Goal: Task Accomplishment & Management: Complete application form

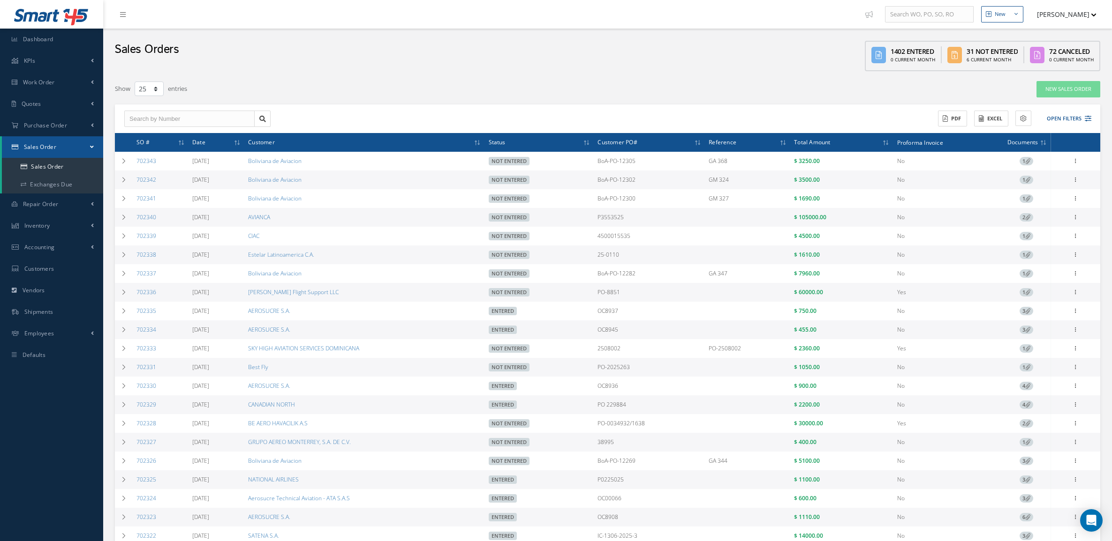
select select "25"
click at [45, 123] on span "Purchase Order" at bounding box center [45, 125] width 43 height 8
click at [68, 142] on a=1&status_id=2&status_id=3&status_id=5&collapsedFilters"] "Purchase Orders" at bounding box center [52, 145] width 101 height 18
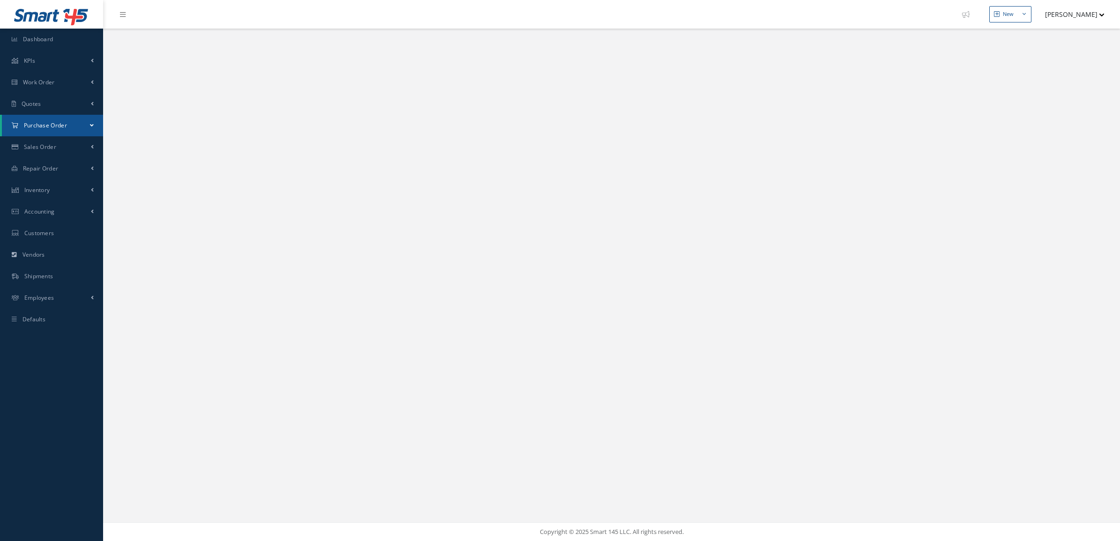
select select "25"
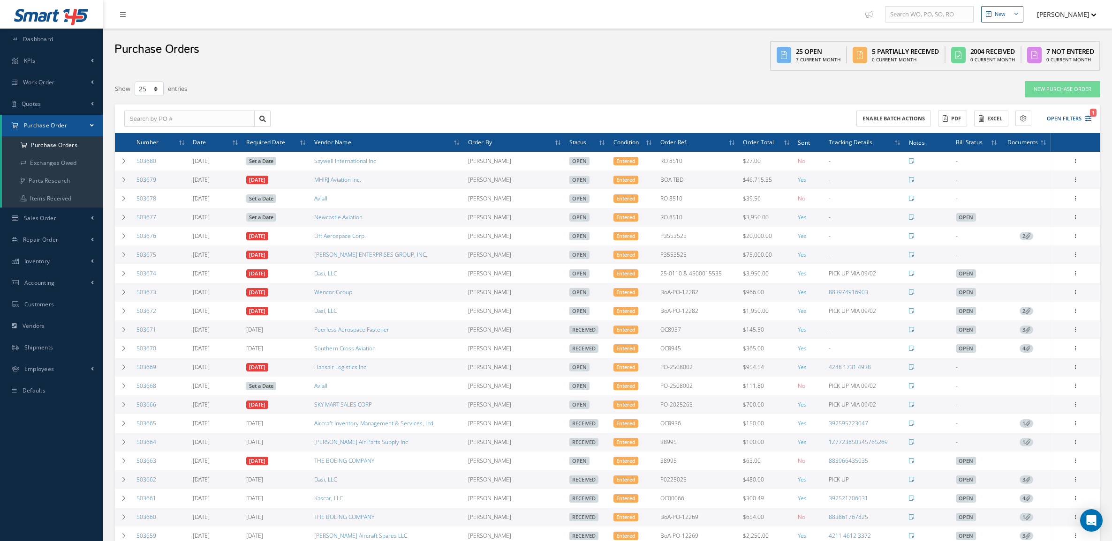
select select "25"
click at [59, 235] on link "Repair Order" at bounding box center [51, 240] width 103 height 22
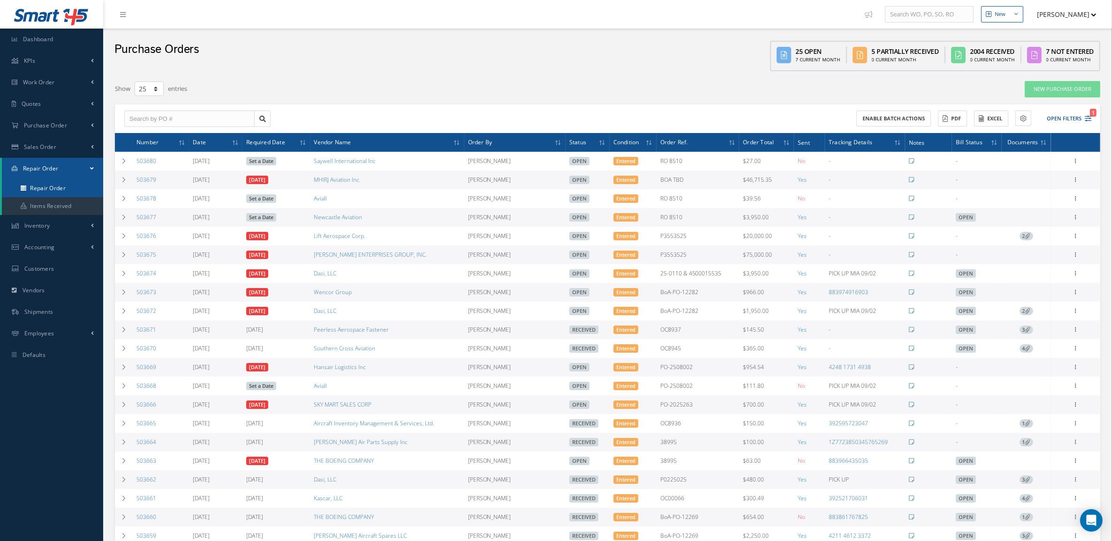
click at [46, 180] on link "Repair Order" at bounding box center [52, 189] width 101 height 18
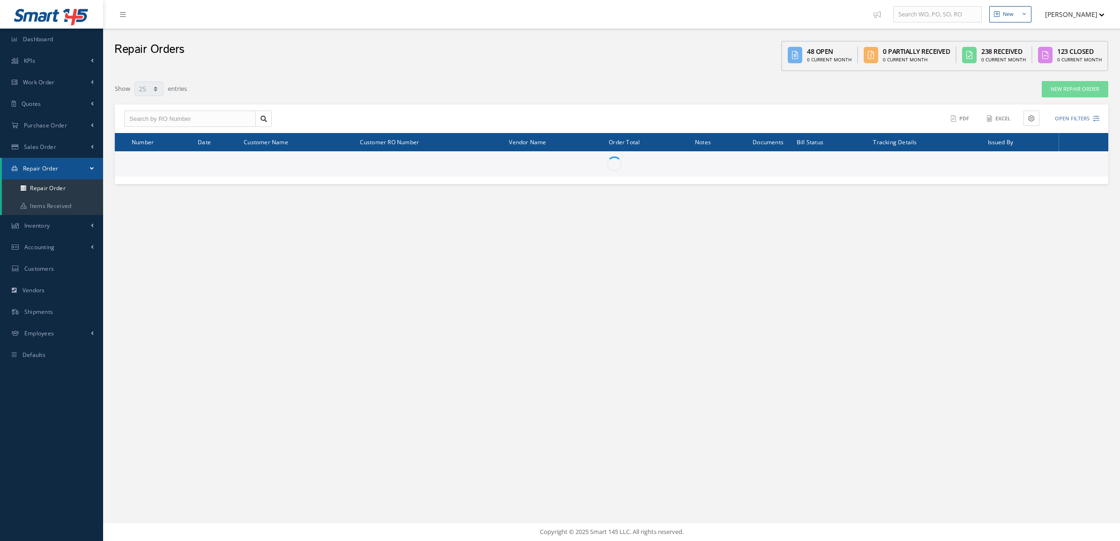
select select "25"
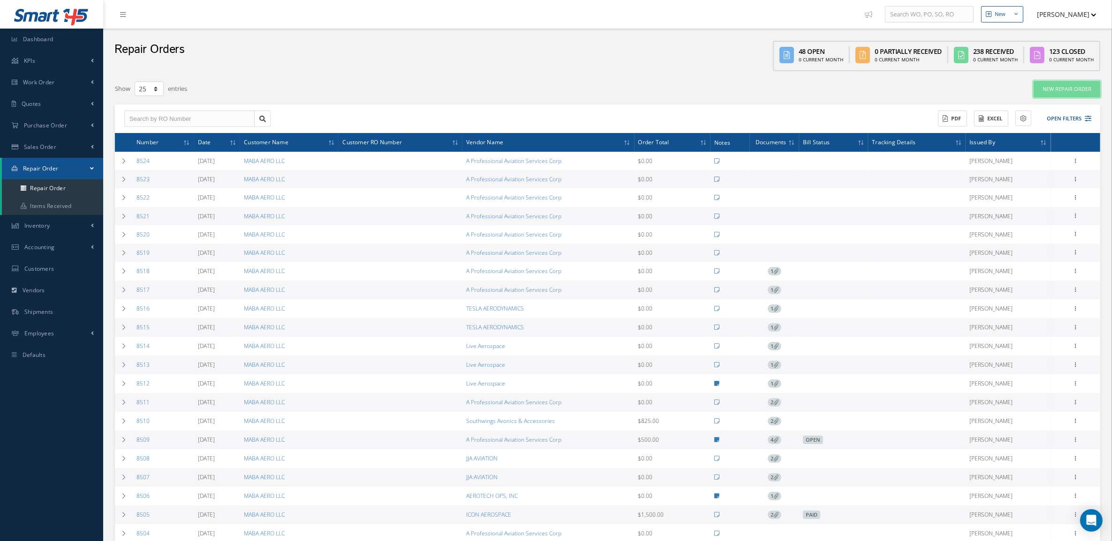
click at [1060, 92] on link "New Repair Order" at bounding box center [1066, 89] width 67 height 16
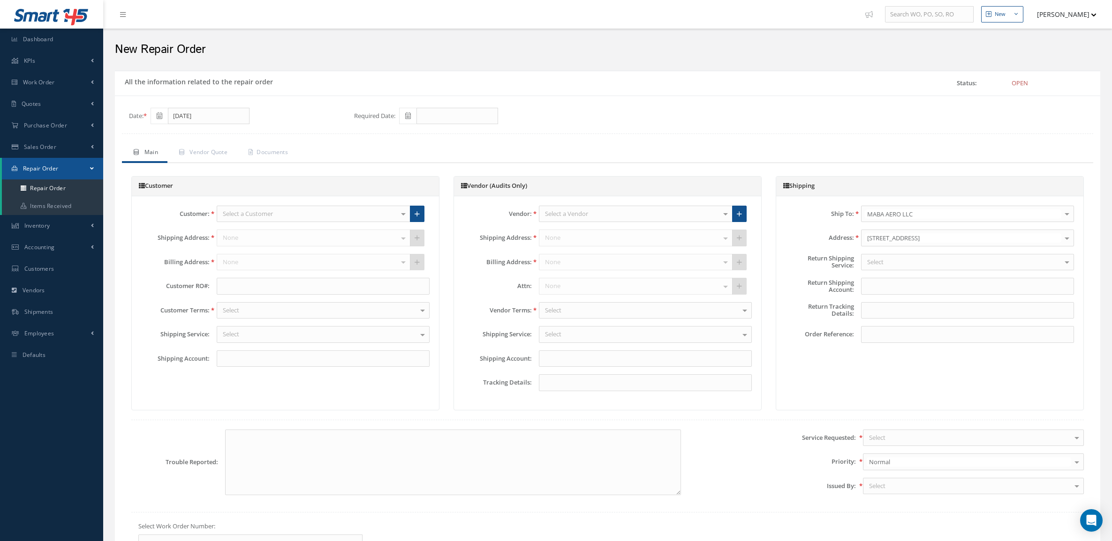
type input "X200X5"
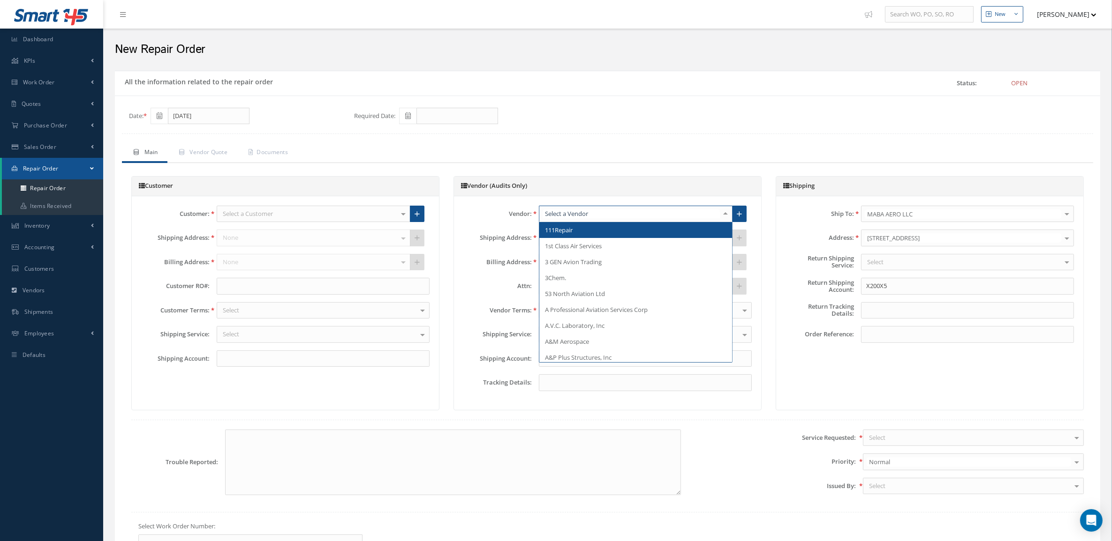
click at [609, 212] on div at bounding box center [636, 214] width 194 height 17
type input "cas"
drag, startPoint x: 609, startPoint y: 212, endPoint x: 505, endPoint y: 217, distance: 104.2
click at [505, 217] on div "Vendor: cas Newcastle Aviation TOPCAST AVIATION USA, INC No elements found. Lis…" at bounding box center [607, 214] width 302 height 17
click at [741, 209] on link at bounding box center [739, 214] width 15 height 17
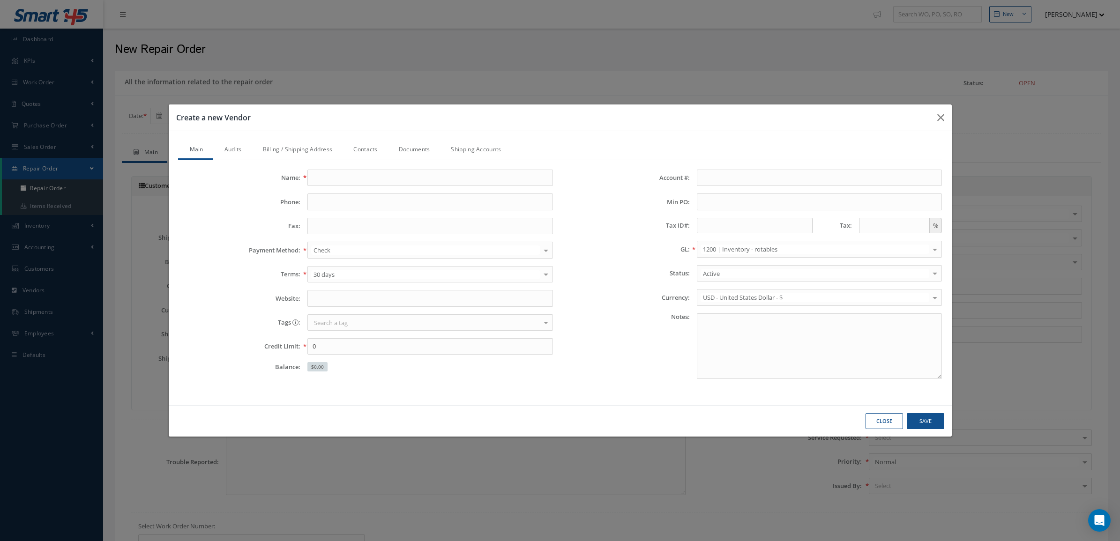
click at [468, 187] on div "Name: Phone: Fax: Payment Method: Check Check Wire Transfer Cash Card No elemen…" at bounding box center [366, 278] width 390 height 217
click at [462, 170] on input "Name:" at bounding box center [431, 178] width 246 height 17
paste input "COMPOSITE AERONAUTIC SPECIALISTS LLC"
type input "COMPOSITE AERONAUTIC SPECIALISTS LLC"
click at [244, 150] on link "Audits" at bounding box center [232, 151] width 38 height 20
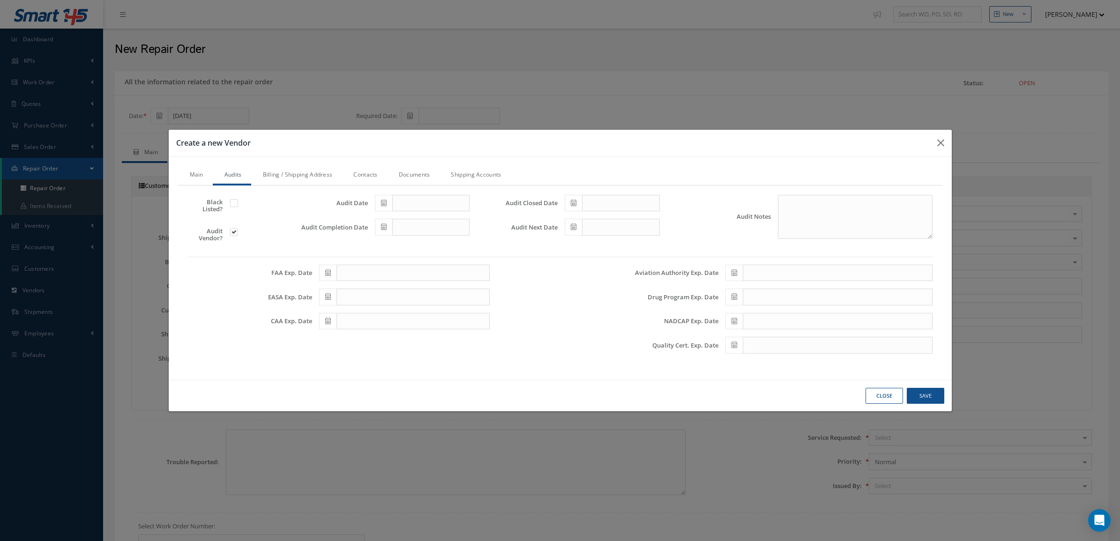
click at [286, 178] on link "Billing / Shipping Address" at bounding box center [296, 176] width 91 height 20
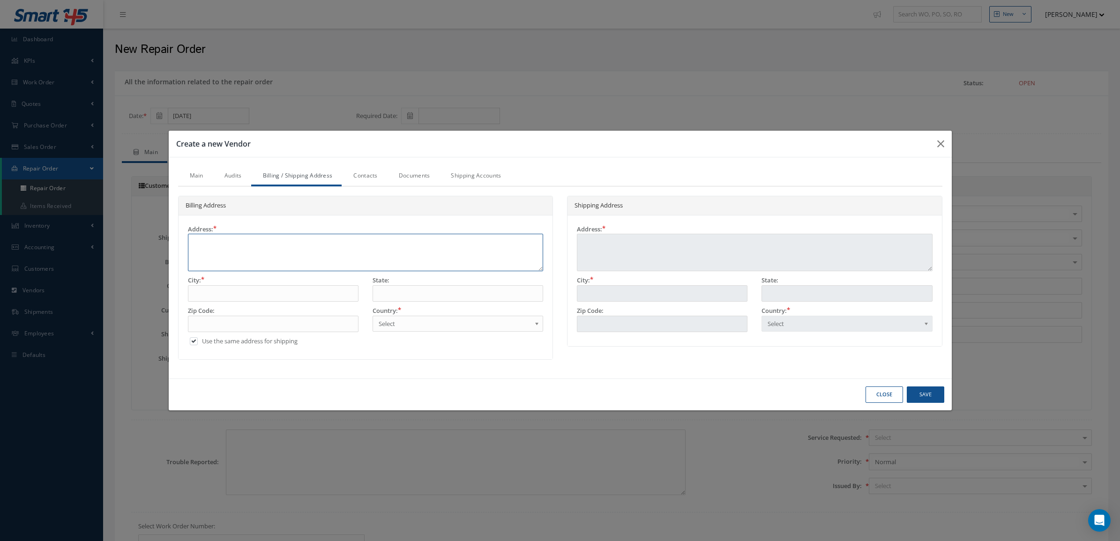
click at [278, 235] on textarea at bounding box center [366, 253] width 356 height 38
paste textarea "9010 NW 105th Way, Medley, FL 33178, USA"
type textarea "9010 NW 105th Way, Medley, FL 33178, USA"
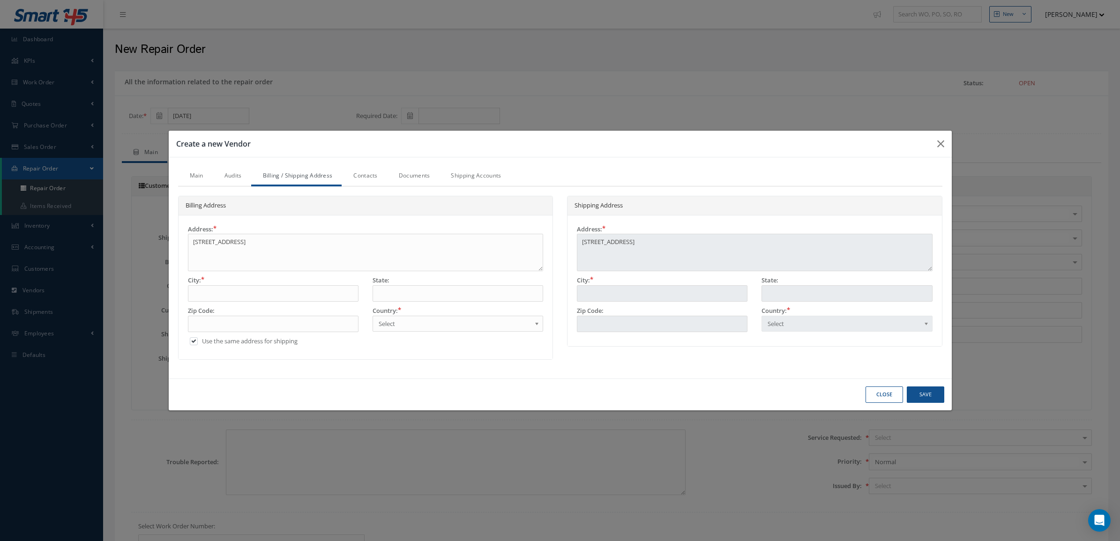
click at [442, 303] on div "State:" at bounding box center [458, 291] width 185 height 30
click at [286, 319] on input "text" at bounding box center [273, 324] width 171 height 17
type input "3"
type input "33"
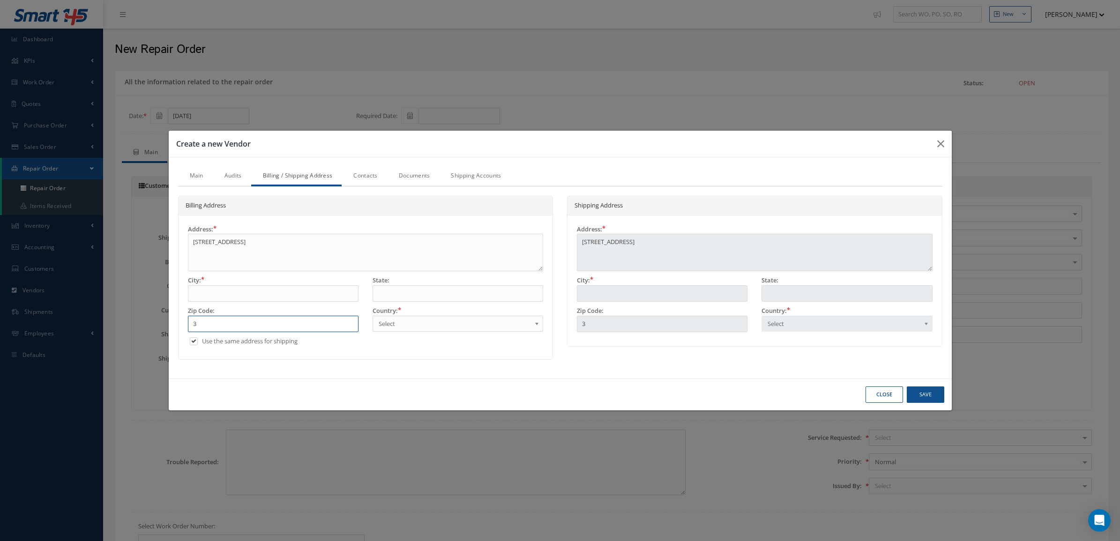
type input "33"
type input "331"
type input "3317"
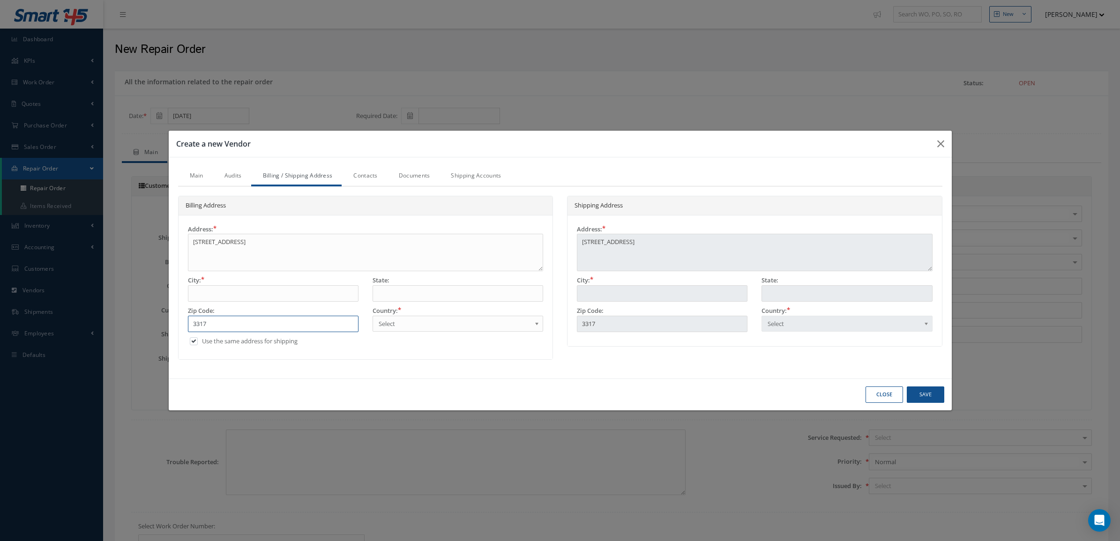
type input "33178"
click at [393, 298] on input "text" at bounding box center [458, 293] width 171 height 17
type input "f"
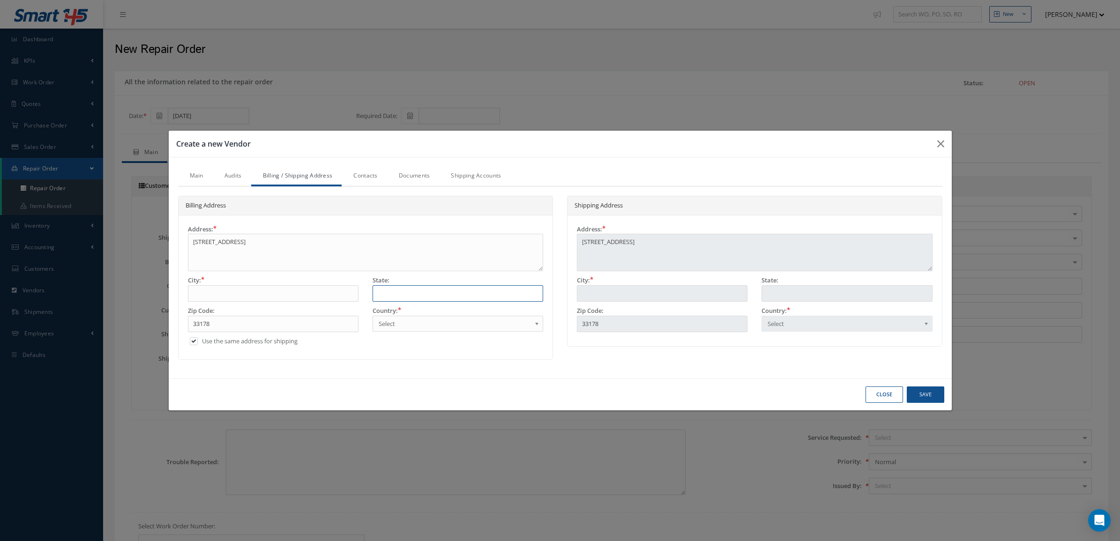
type input "f"
type input "fl"
type input "f"
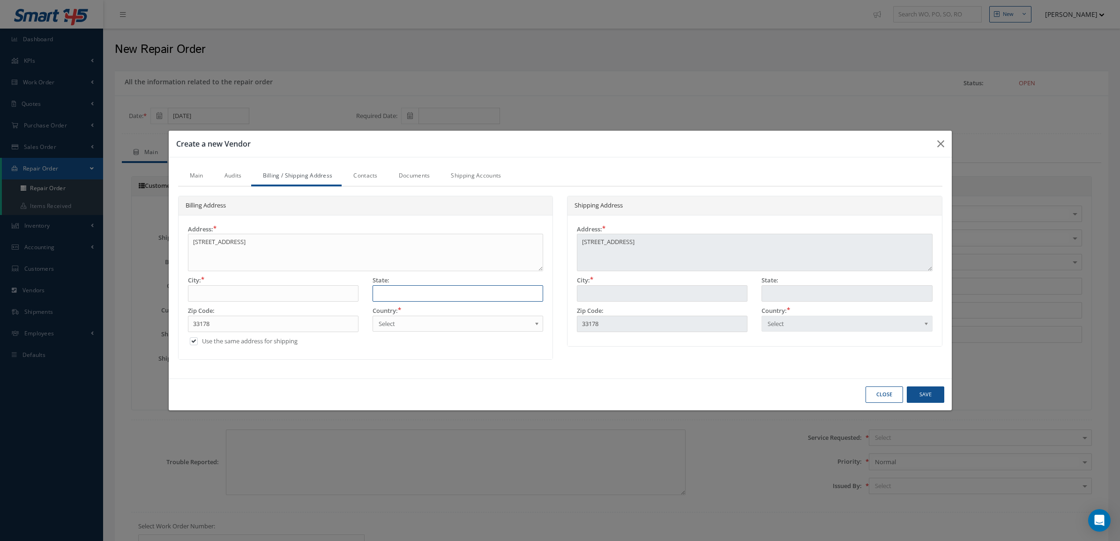
type input "F"
type input "FL"
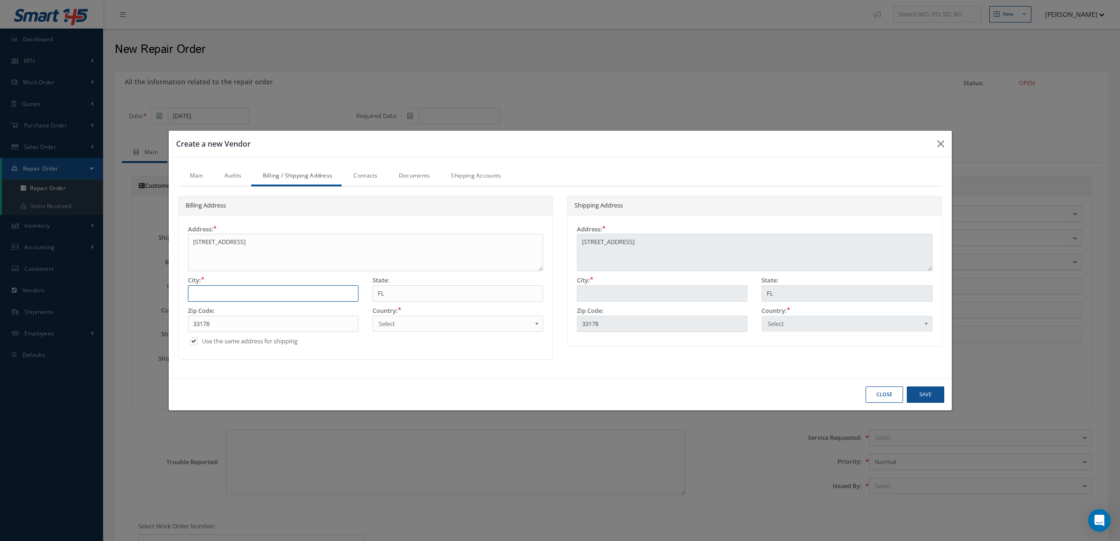
click at [334, 295] on input "text" at bounding box center [273, 293] width 171 height 17
type input "M"
type input "ME"
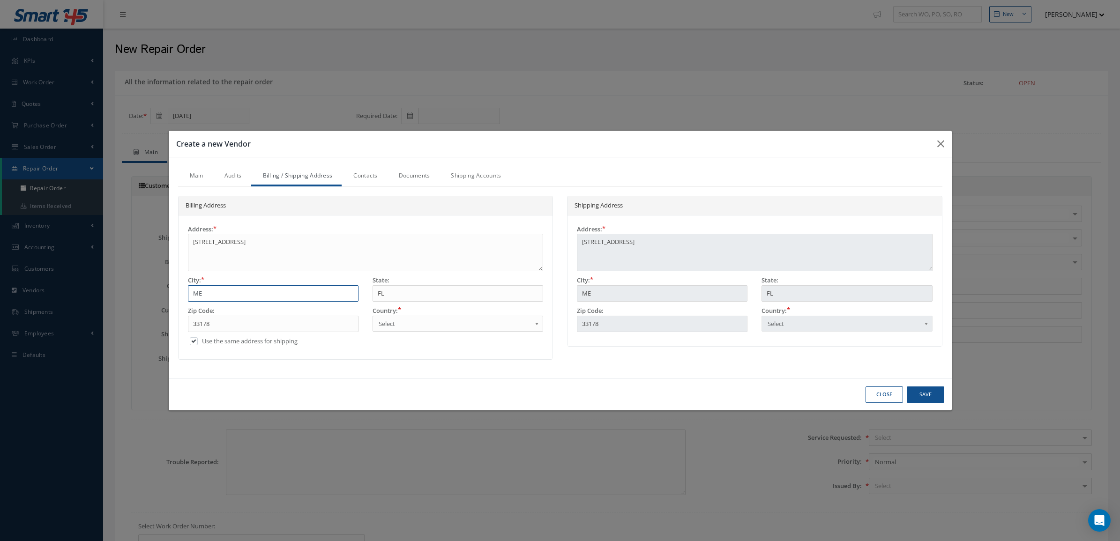
type input "MED"
type input "MEDL"
type input "MEDLE"
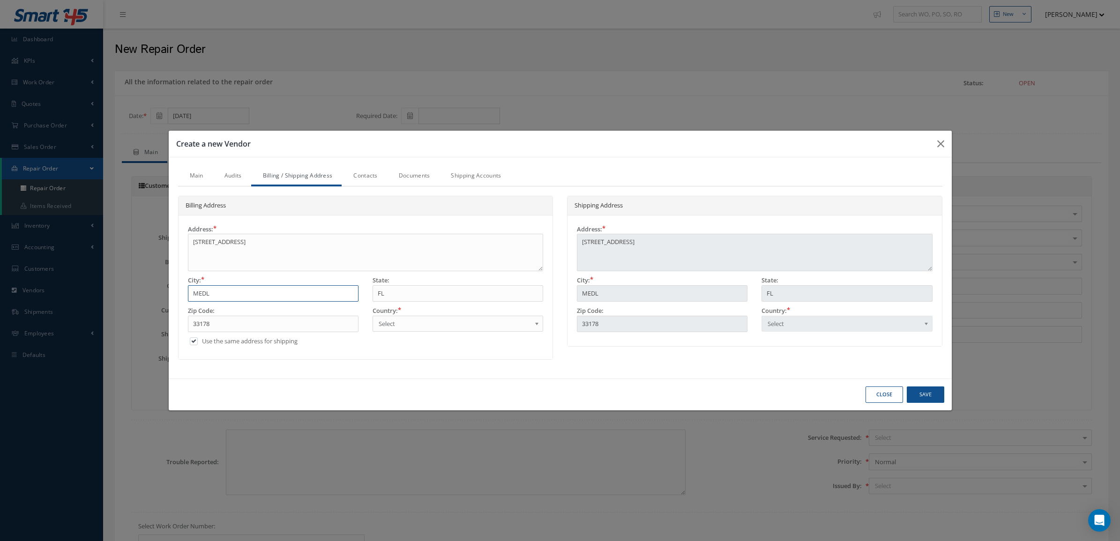
type input "MEDLE"
type input "MEDLEY"
click at [394, 327] on span "Select" at bounding box center [455, 323] width 152 height 11
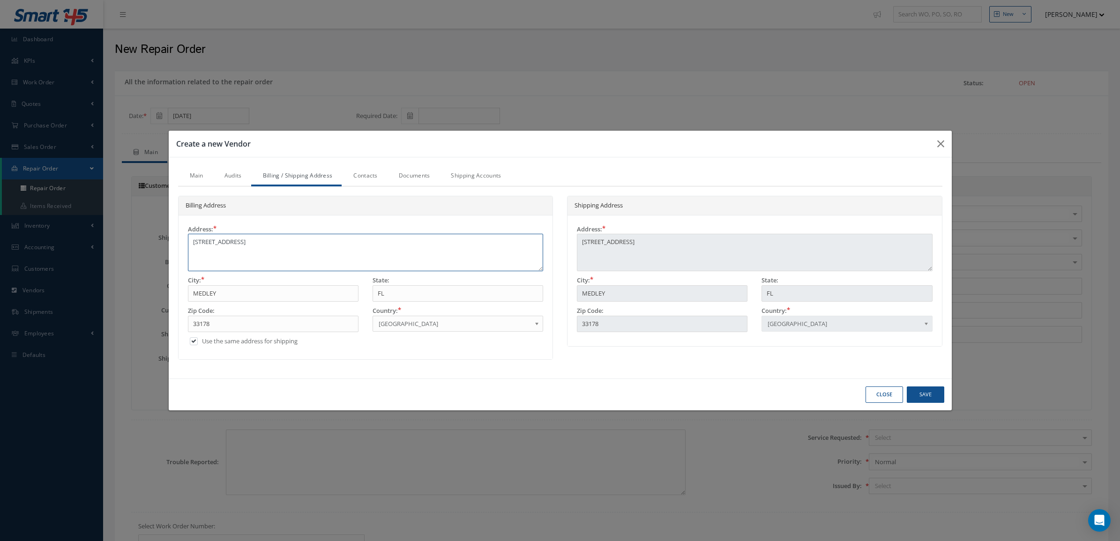
drag, startPoint x: 330, startPoint y: 244, endPoint x: 251, endPoint y: 247, distance: 78.8
click at [251, 247] on textarea "9010 NW 105th Way, Medley, FL 33178, USA" at bounding box center [366, 253] width 356 height 38
type textarea "9010 NW 105th Way"
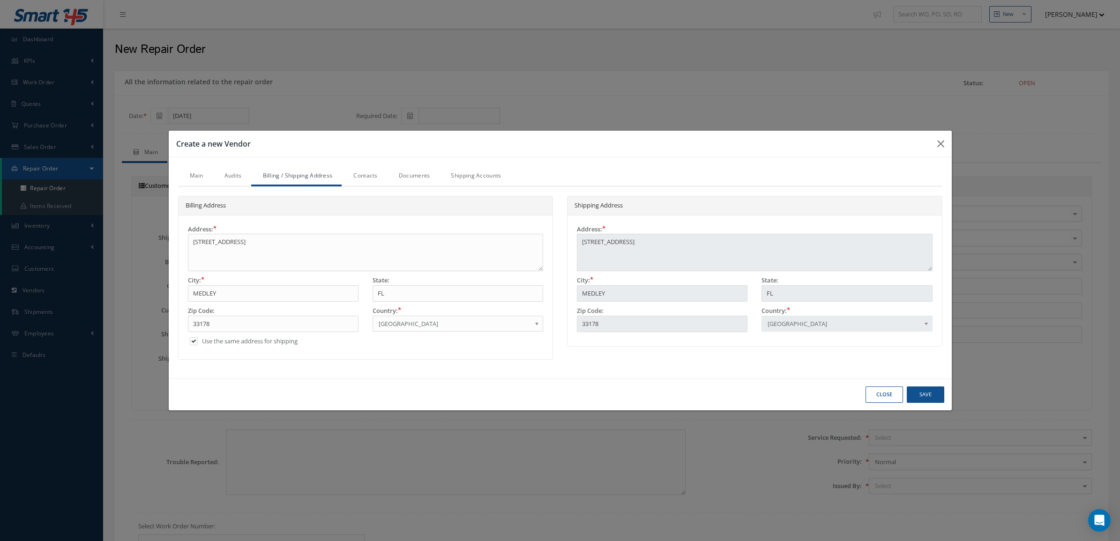
click at [358, 177] on link "Contacts" at bounding box center [364, 177] width 45 height 20
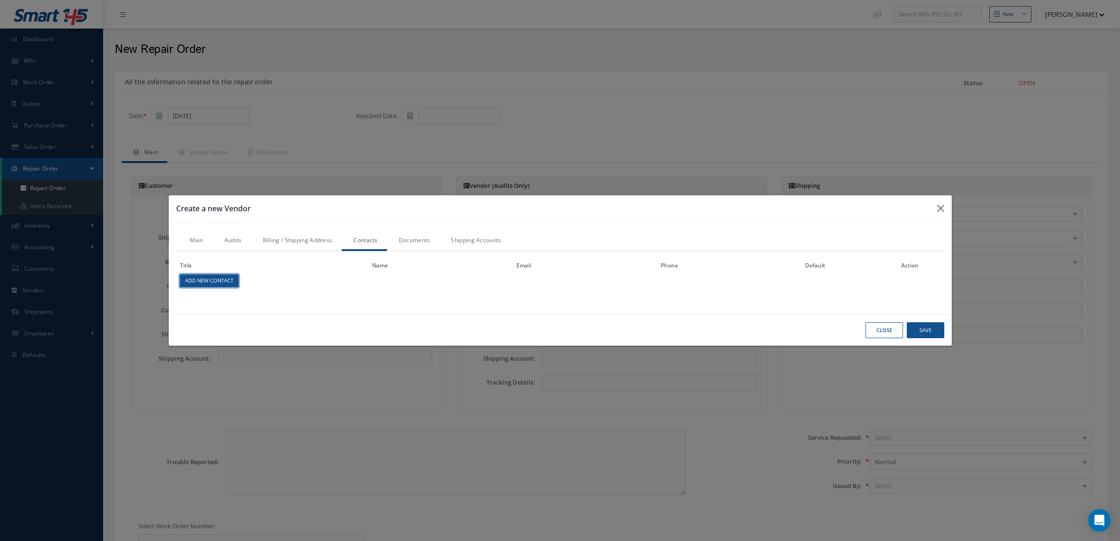
click at [236, 284] on link "Add New Contact" at bounding box center [209, 281] width 59 height 13
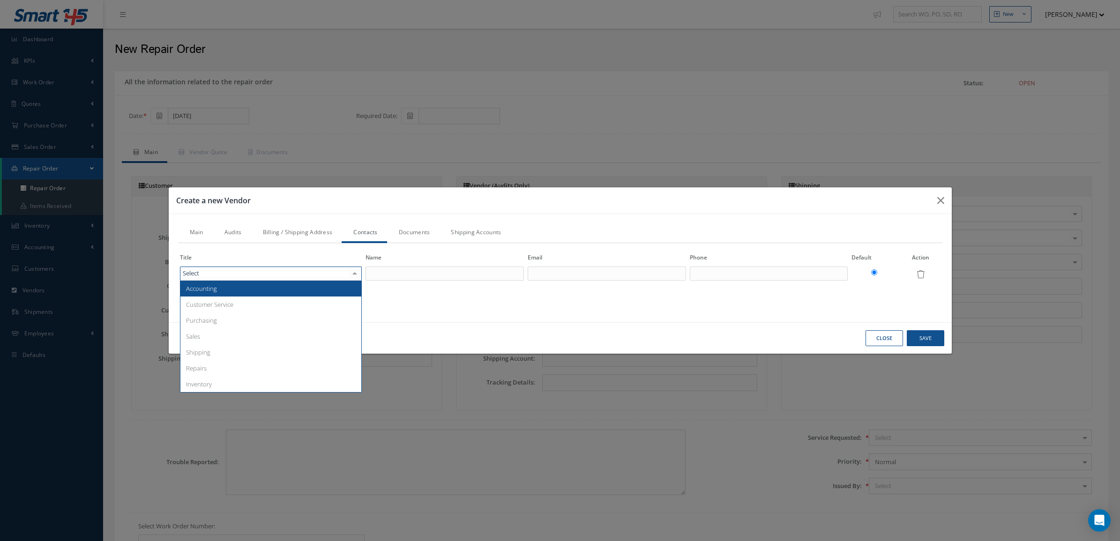
click at [233, 275] on div at bounding box center [271, 274] width 182 height 14
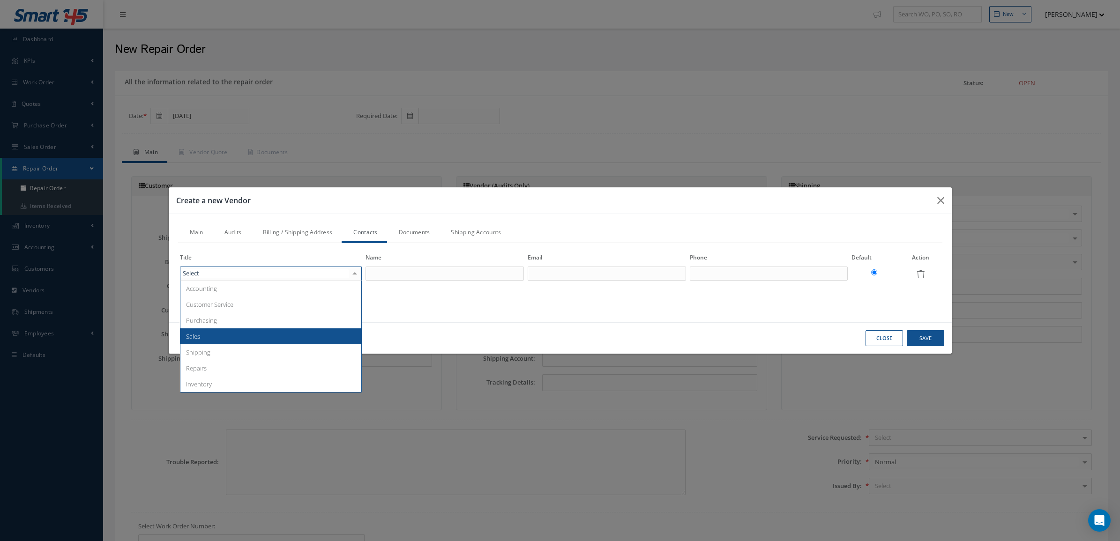
click at [236, 335] on span "Sales" at bounding box center [270, 337] width 181 height 16
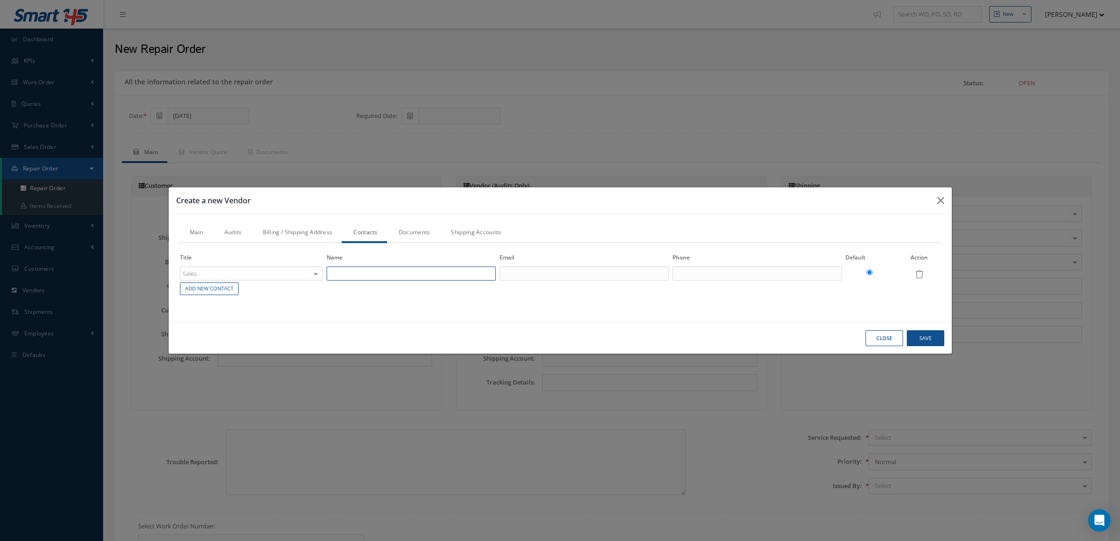
click at [395, 273] on input "text" at bounding box center [411, 274] width 169 height 14
click at [523, 270] on input "text" at bounding box center [584, 274] width 169 height 14
paste input "salescas@cascomposite.com"
type input "salescas@cascomposite.com"
click at [434, 271] on input "text" at bounding box center [411, 274] width 169 height 14
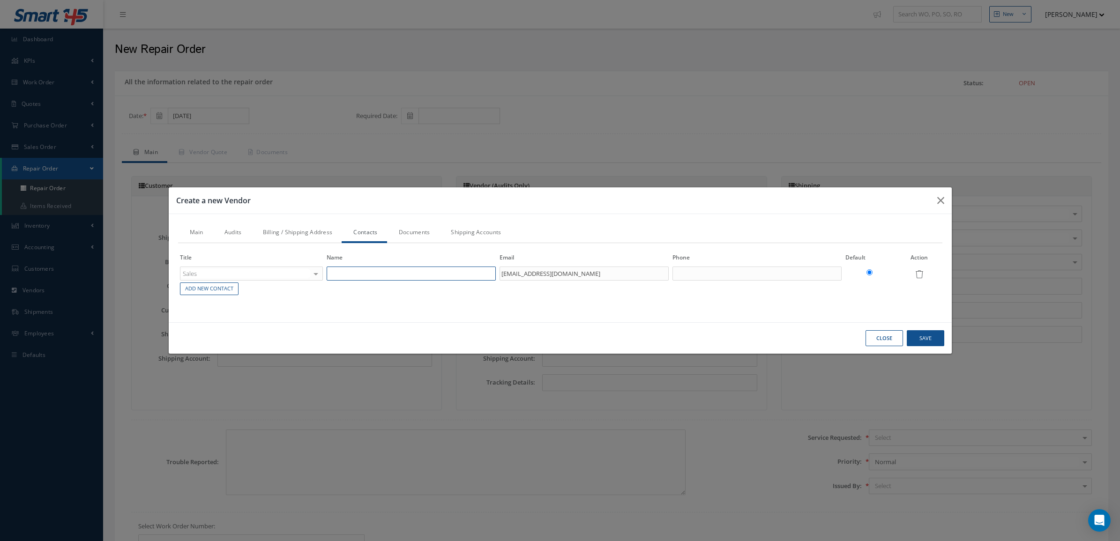
paste input "salescas@cascomposite.com"
type input "salescas@cascomposite.com"
click at [707, 273] on input "text" at bounding box center [757, 274] width 169 height 14
paste input "+1 (786) 204 3760"
type input "+1 (786) 204 3760"
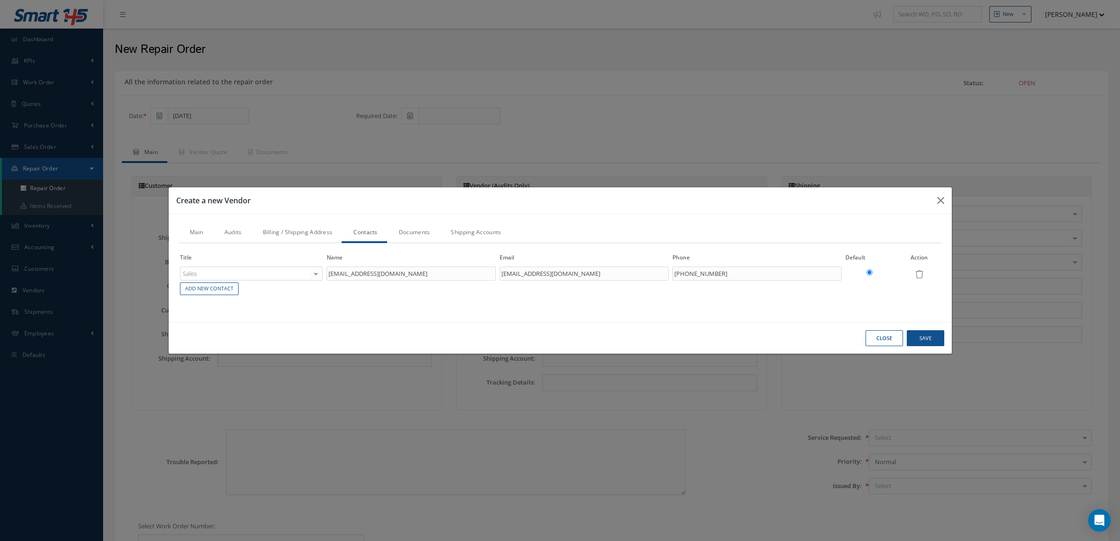
click at [427, 232] on link "Documents" at bounding box center [413, 234] width 53 height 20
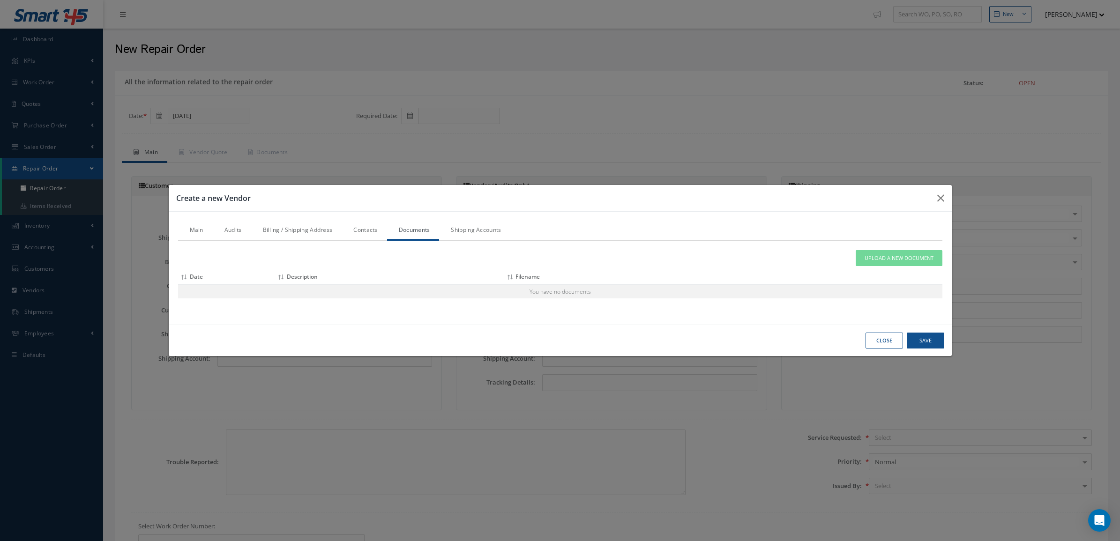
click at [467, 231] on link "Shipping Accounts" at bounding box center [474, 231] width 71 height 20
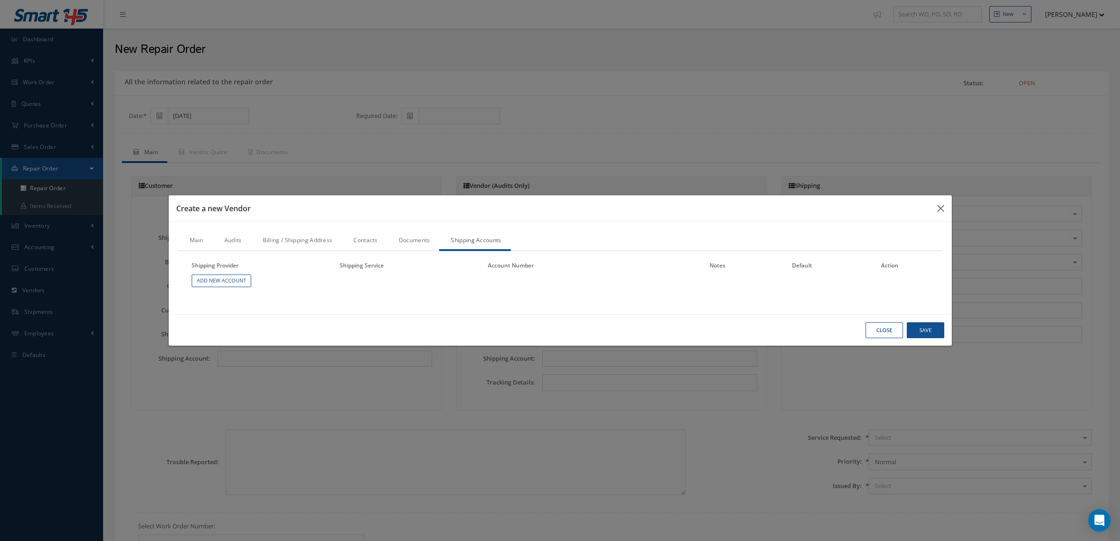
click at [240, 240] on link "Audits" at bounding box center [232, 242] width 38 height 20
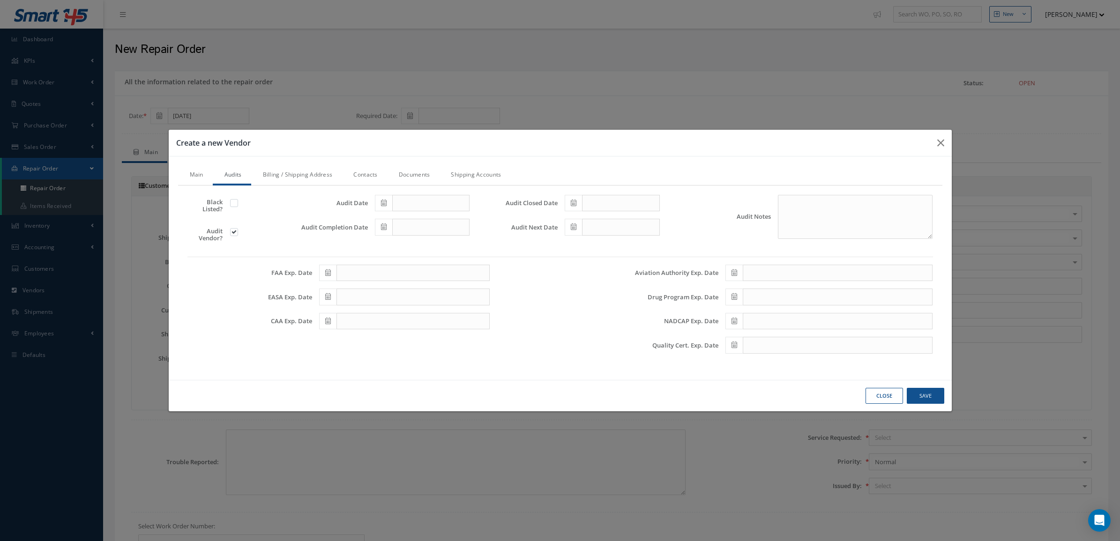
click at [385, 203] on icon at bounding box center [384, 203] width 6 height 7
drag, startPoint x: 427, startPoint y: 248, endPoint x: 394, endPoint y: 244, distance: 33.1
click at [427, 248] on td "3" at bounding box center [424, 247] width 14 height 14
type input "[DATE]"
click at [385, 233] on span at bounding box center [383, 227] width 17 height 17
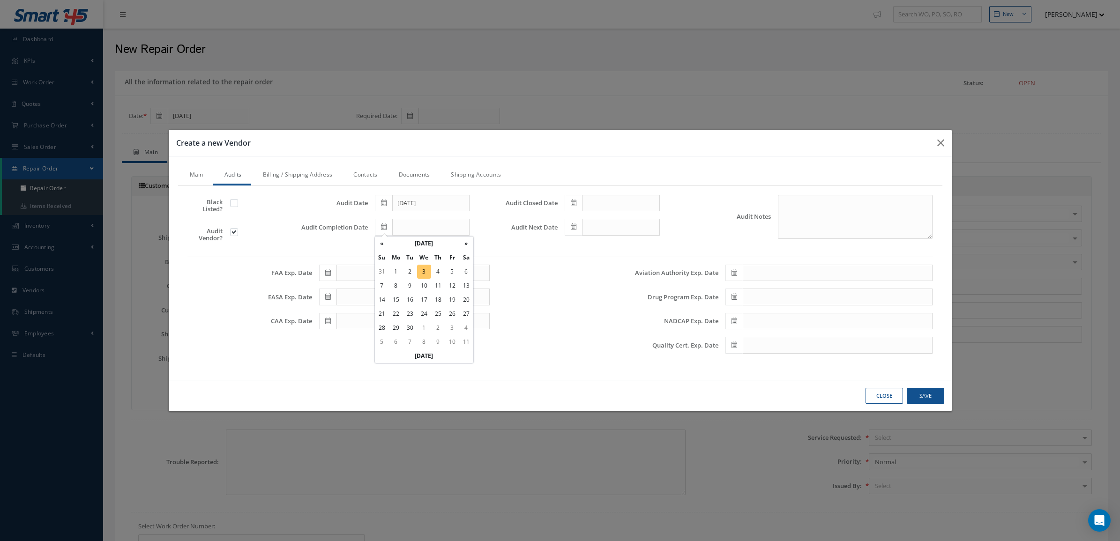
click at [425, 267] on td "3" at bounding box center [424, 272] width 14 height 14
type input "[DATE]"
click at [575, 200] on icon at bounding box center [574, 203] width 6 height 7
click at [616, 248] on td "3" at bounding box center [614, 247] width 14 height 14
type input "[DATE]"
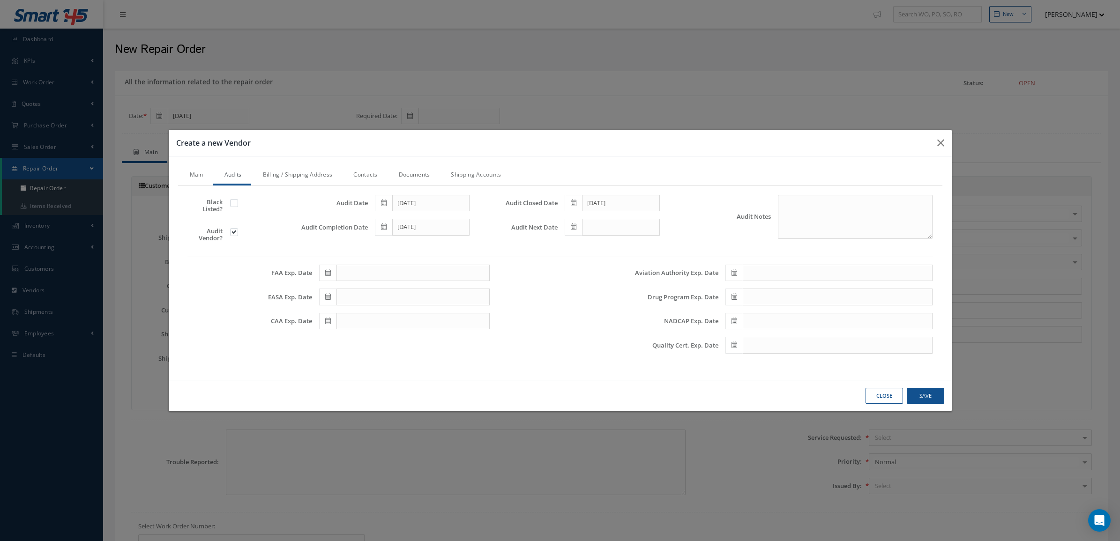
click at [573, 224] on icon at bounding box center [574, 227] width 6 height 7
click at [617, 240] on th "September 2025" at bounding box center [614, 244] width 70 height 14
click at [657, 238] on th "»" at bounding box center [654, 244] width 14 height 14
click at [654, 238] on th "»" at bounding box center [654, 244] width 14 height 14
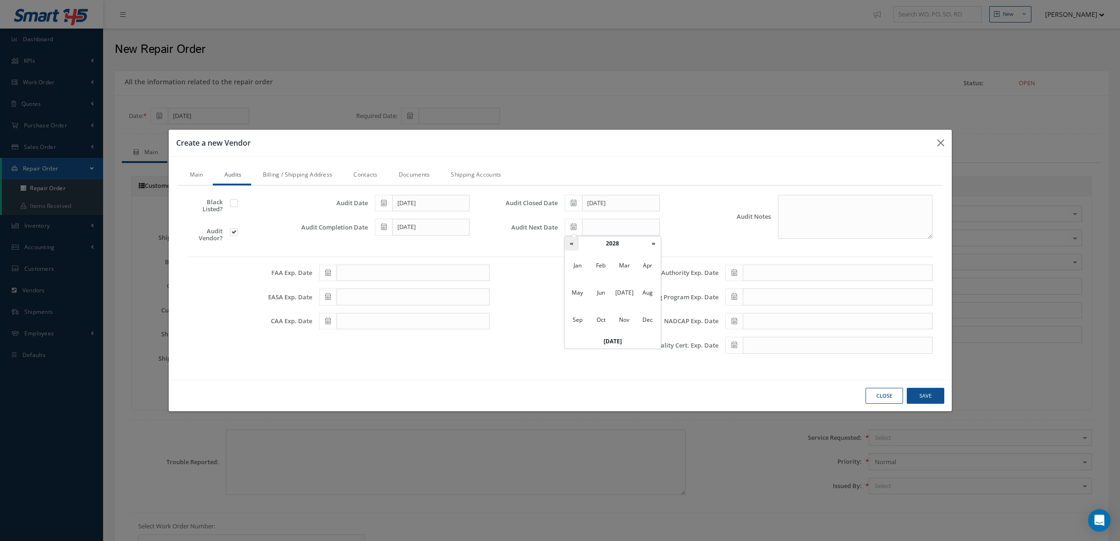
click at [570, 240] on th "«" at bounding box center [572, 244] width 14 height 14
click at [627, 320] on span "Nov" at bounding box center [625, 320] width 22 height 25
click at [655, 308] on td "27" at bounding box center [656, 314] width 14 height 14
type input "11/27/2027"
click at [322, 298] on span at bounding box center [327, 297] width 17 height 17
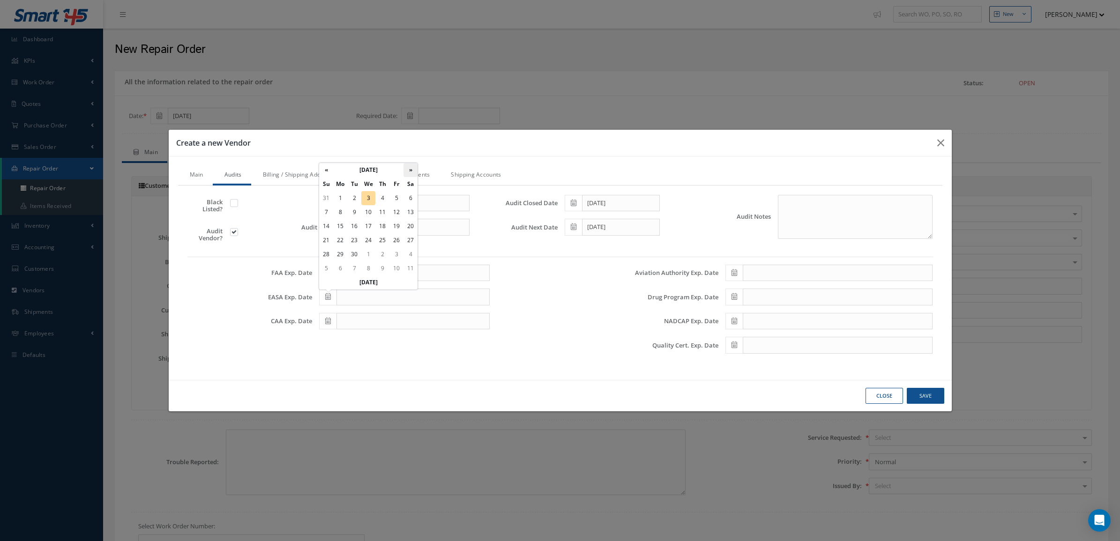
drag, startPoint x: 408, startPoint y: 165, endPoint x: 389, endPoint y: 165, distance: 19.2
click at [407, 165] on th "»" at bounding box center [411, 170] width 14 height 14
click at [387, 165] on th "October 2025" at bounding box center [368, 170] width 70 height 14
click at [408, 168] on th "»" at bounding box center [408, 170] width 14 height 14
click at [336, 244] on span "Sep" at bounding box center [333, 246] width 22 height 25
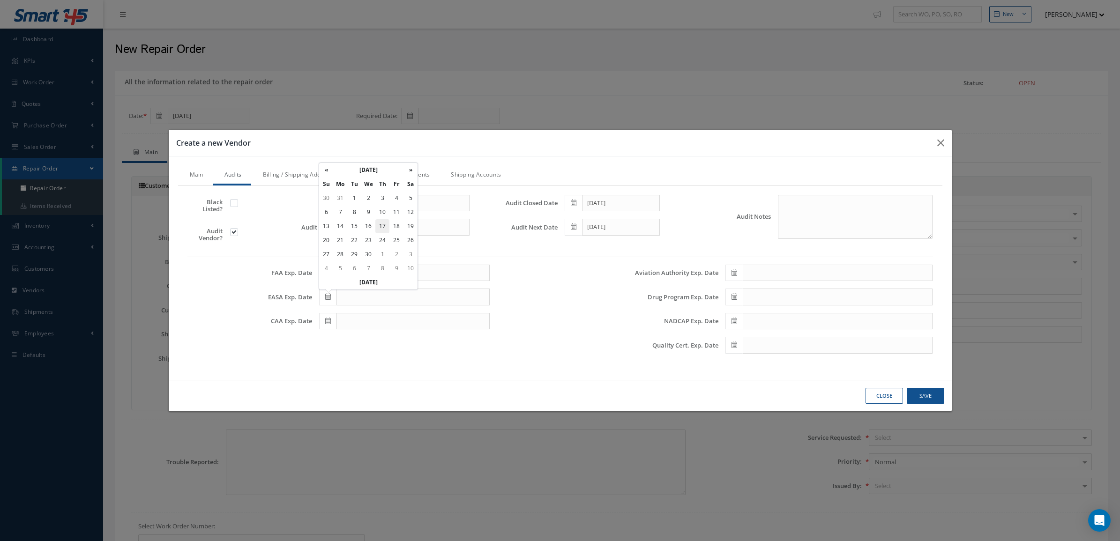
click at [381, 223] on td "17" at bounding box center [383, 226] width 14 height 14
type input "09/17/2026"
click at [425, 176] on link "Documents" at bounding box center [413, 176] width 53 height 20
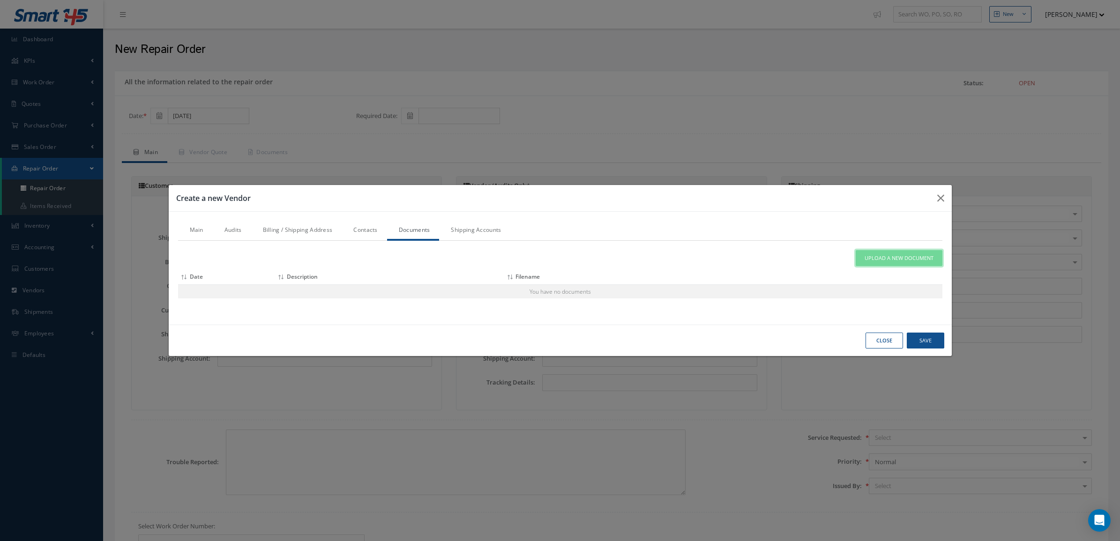
click at [870, 257] on span "Upload a New Document" at bounding box center [899, 259] width 69 height 8
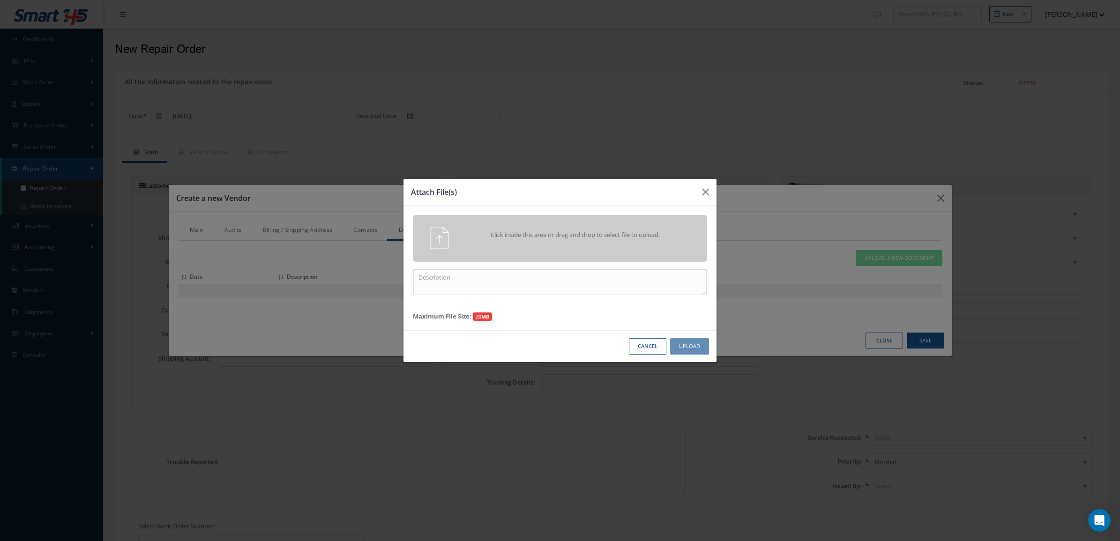
click at [608, 225] on div "Click inside this area or drag and drop to select file to upload." at bounding box center [560, 238] width 294 height 47
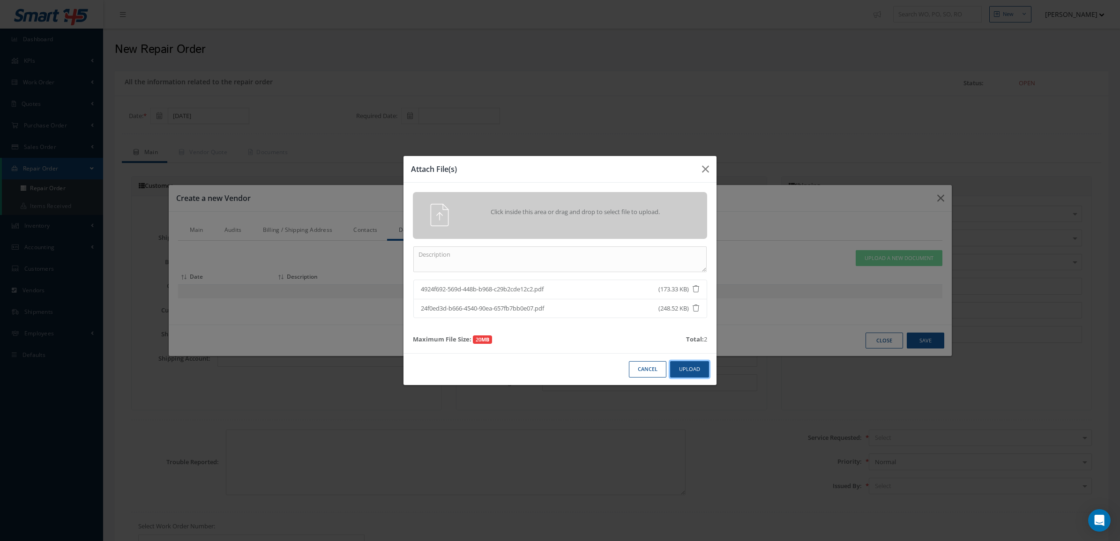
click at [687, 369] on button "Upload" at bounding box center [689, 369] width 39 height 16
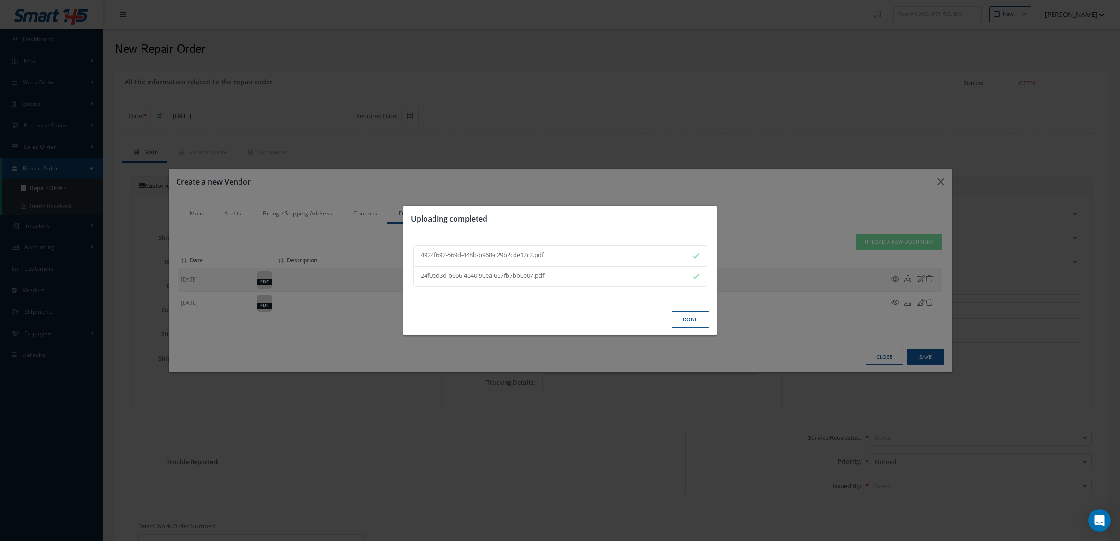
click at [692, 323] on button "Done" at bounding box center [691, 320] width 38 height 16
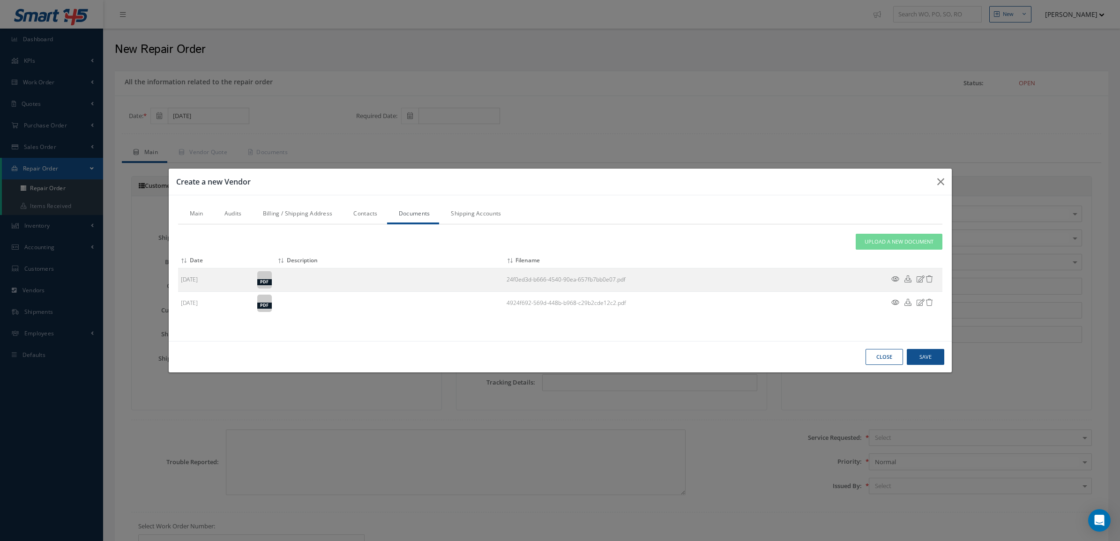
click at [310, 208] on link "Billing / Shipping Address" at bounding box center [296, 215] width 91 height 20
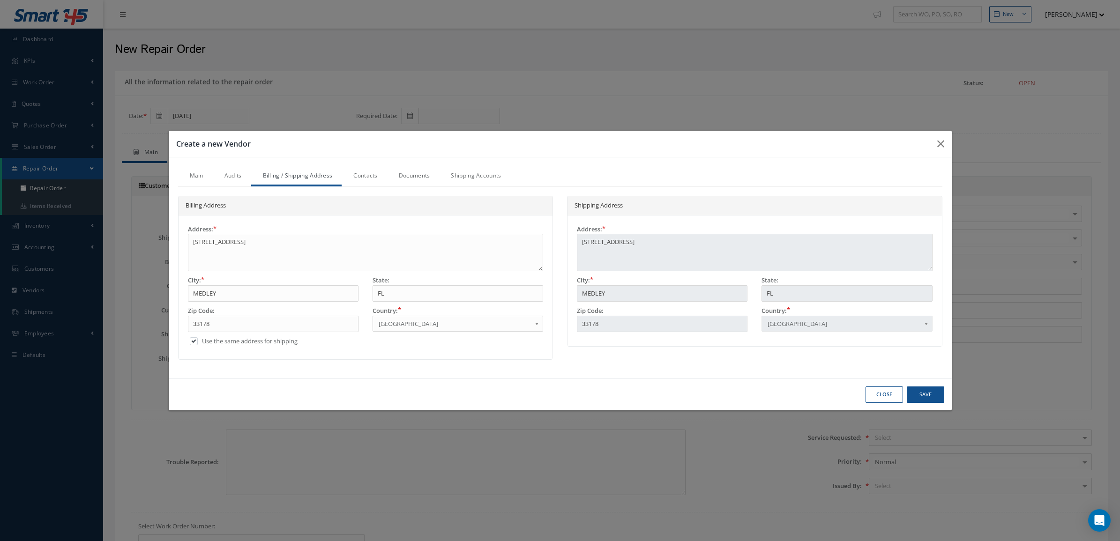
click at [237, 169] on link "Audits" at bounding box center [232, 177] width 38 height 20
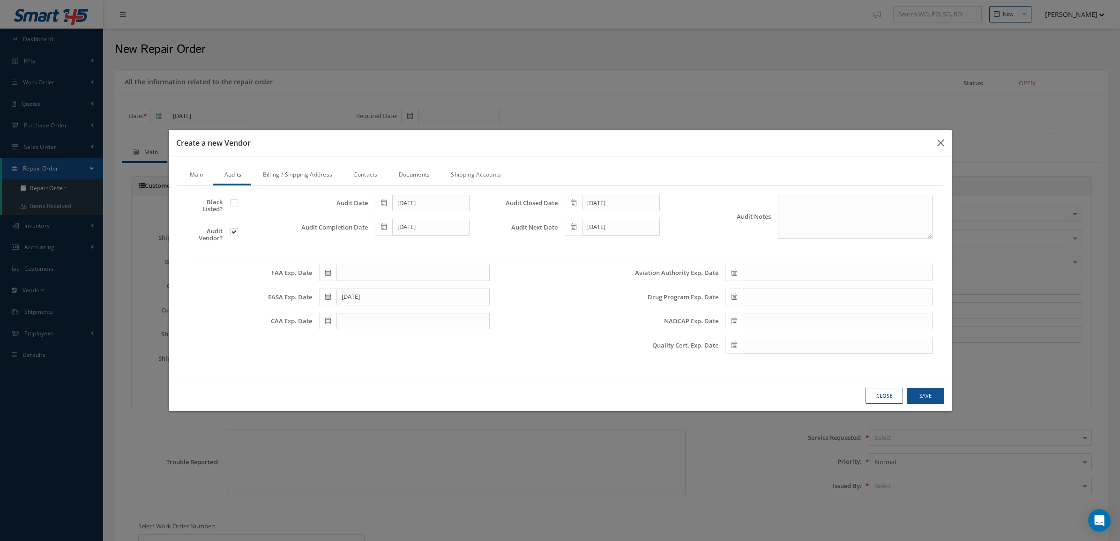
click at [202, 170] on link "Main" at bounding box center [195, 176] width 35 height 20
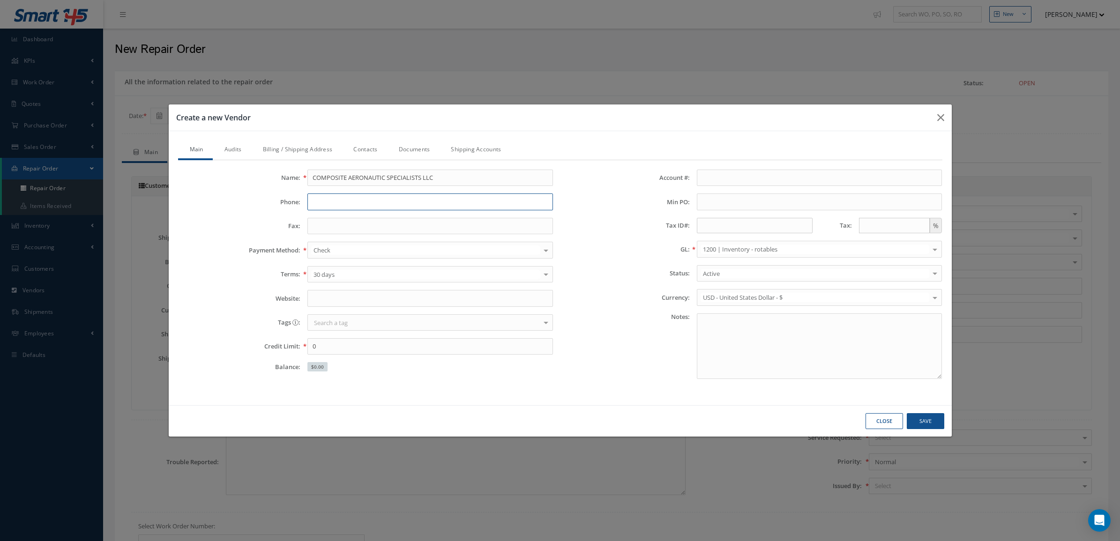
click at [364, 199] on input "Phone:" at bounding box center [431, 202] width 246 height 17
paste input "+1 (786) 204 3760"
type input "+1 (786) 204 3760"
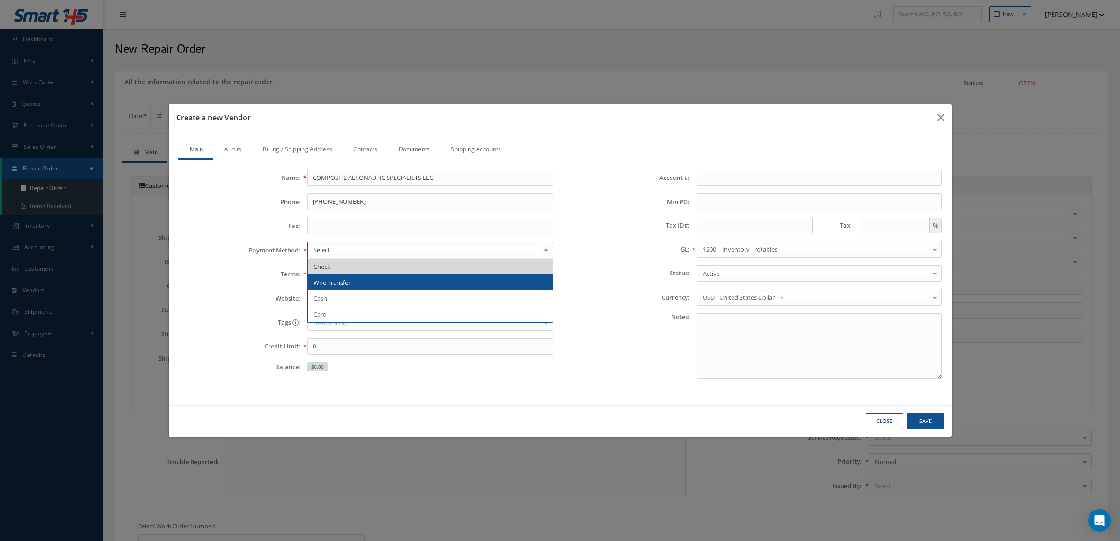
click at [381, 278] on span "Wire Transfer" at bounding box center [430, 283] width 245 height 16
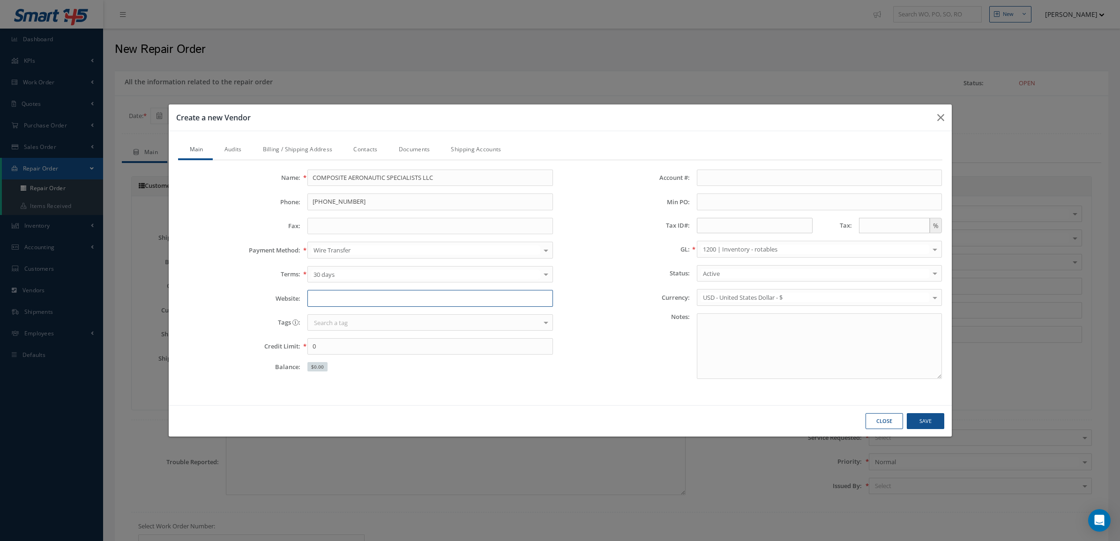
drag, startPoint x: 367, startPoint y: 300, endPoint x: 382, endPoint y: 285, distance: 21.5
click at [367, 299] on input "Website:" at bounding box center [431, 298] width 246 height 17
paste input "https://cascomposite.com/certifications/"
type input "https://cascomposite.com/"
click at [917, 424] on button "Save" at bounding box center [926, 421] width 38 height 16
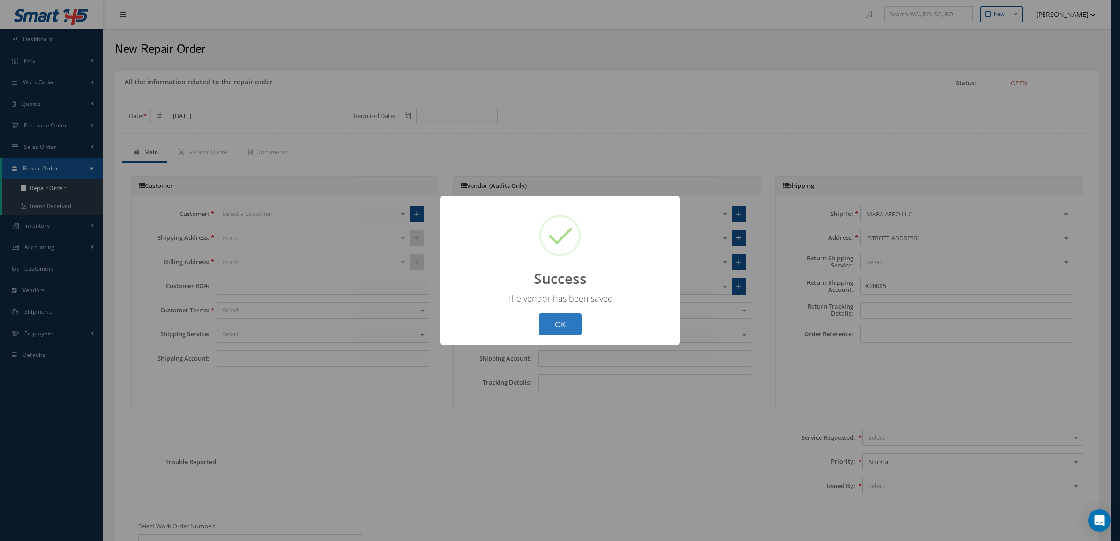
click at [547, 314] on button "OK" at bounding box center [560, 325] width 43 height 22
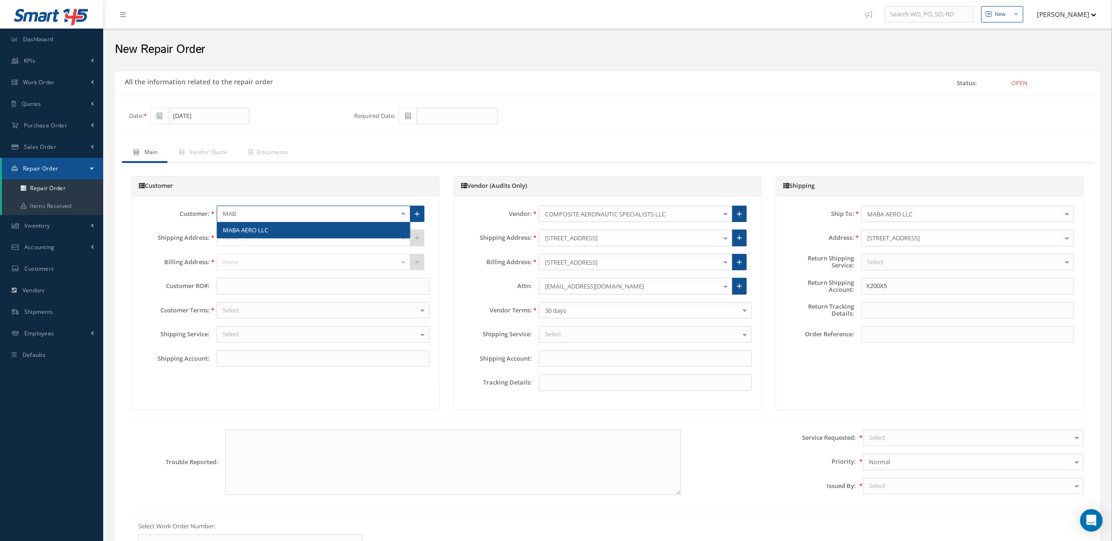
type input "MABA"
click at [255, 232] on span "MABA AERO LLC" at bounding box center [245, 230] width 45 height 8
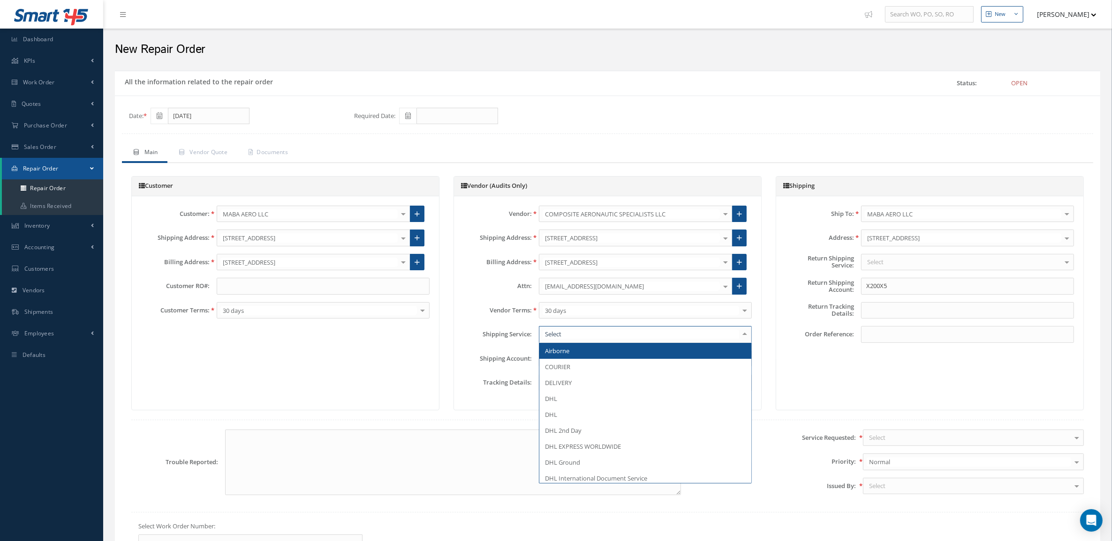
click at [581, 336] on div at bounding box center [645, 334] width 213 height 17
type input "DE"
click at [587, 349] on span "DELIVERY" at bounding box center [645, 351] width 212 height 16
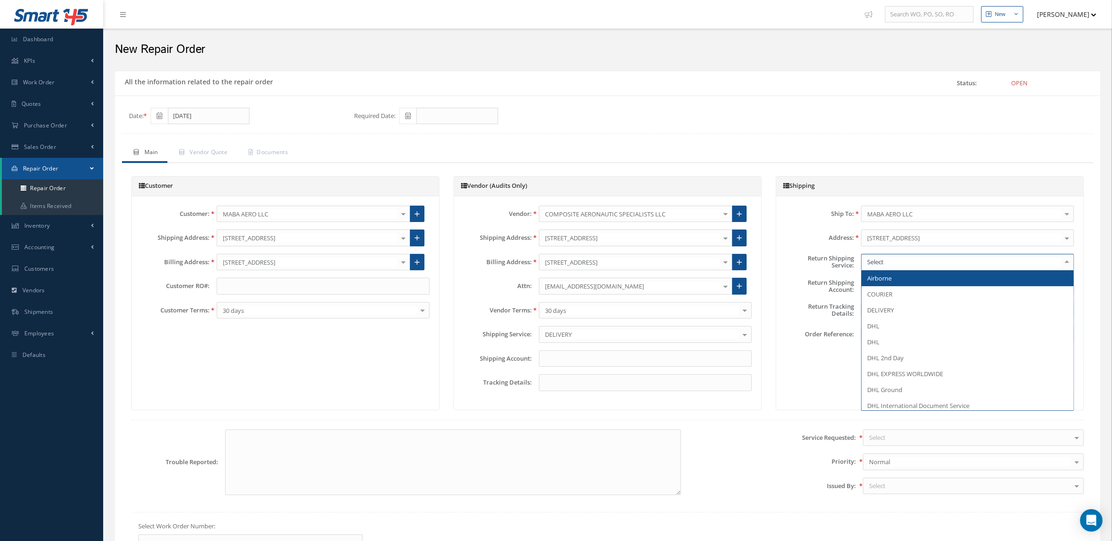
click at [877, 268] on div at bounding box center [967, 262] width 213 height 17
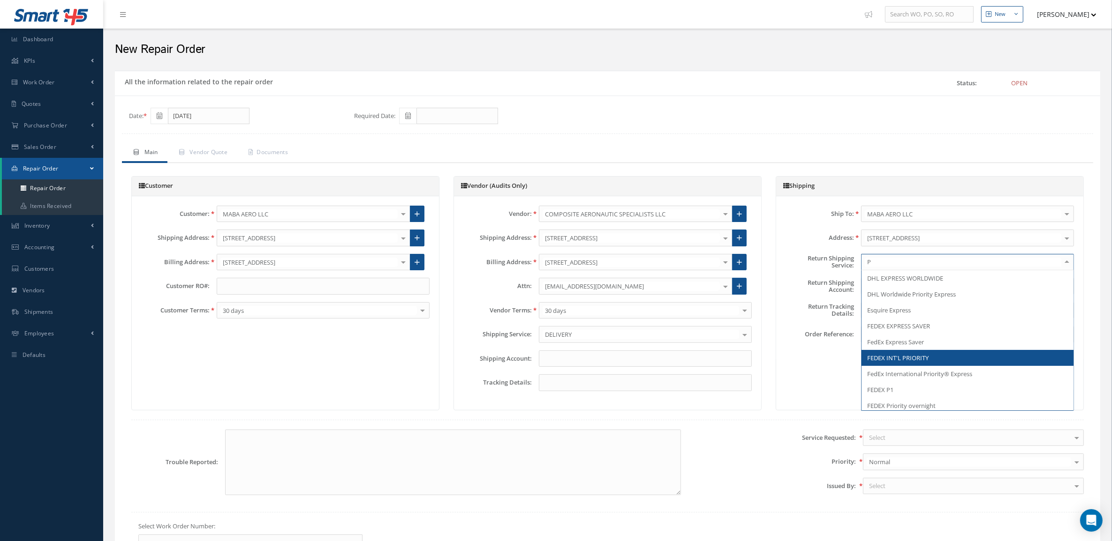
type input "PI"
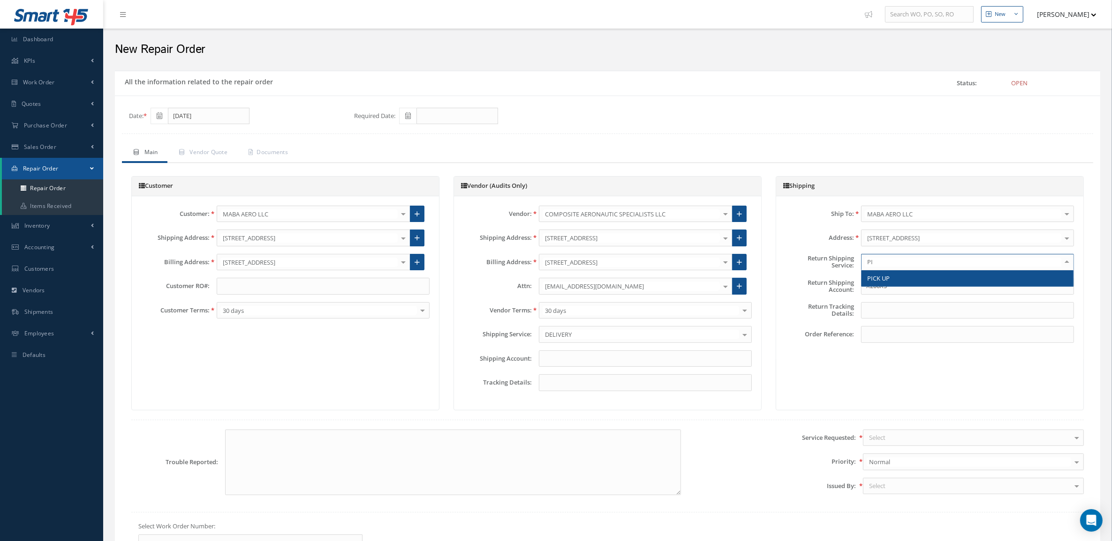
click at [901, 280] on span "PICK UP" at bounding box center [967, 278] width 212 height 16
drag, startPoint x: 892, startPoint y: 287, endPoint x: 807, endPoint y: 289, distance: 85.3
click at [807, 289] on div "Return Shipping Account: X200X5" at bounding box center [929, 286] width 302 height 17
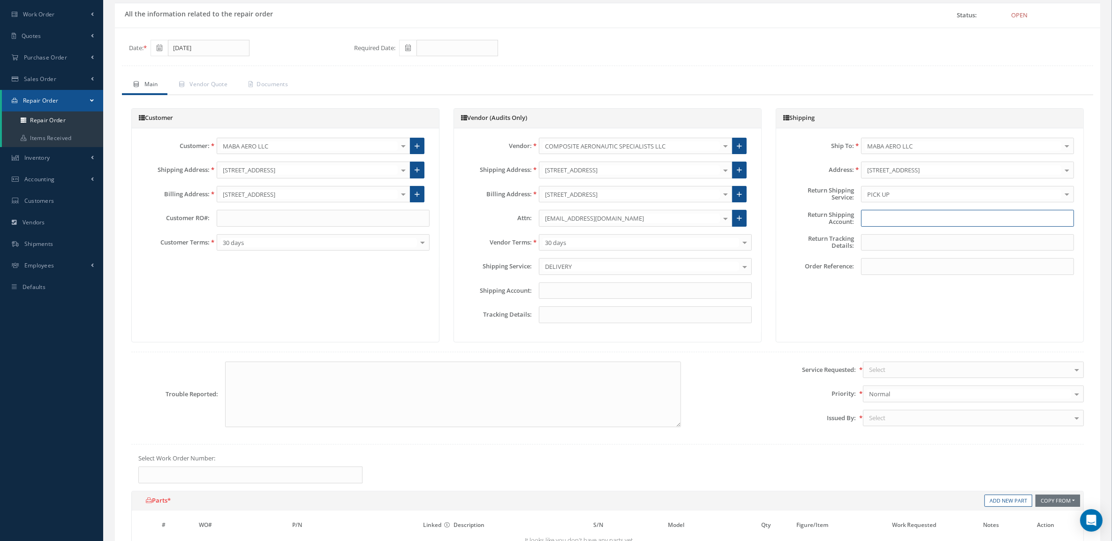
scroll to position [176, 0]
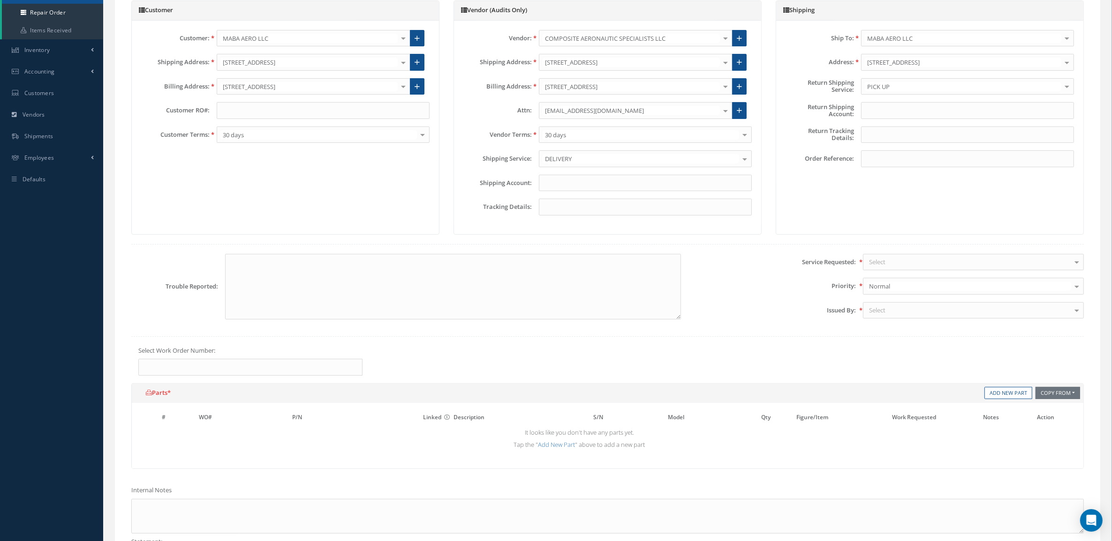
click at [898, 260] on div "Select" at bounding box center [973, 262] width 221 height 17
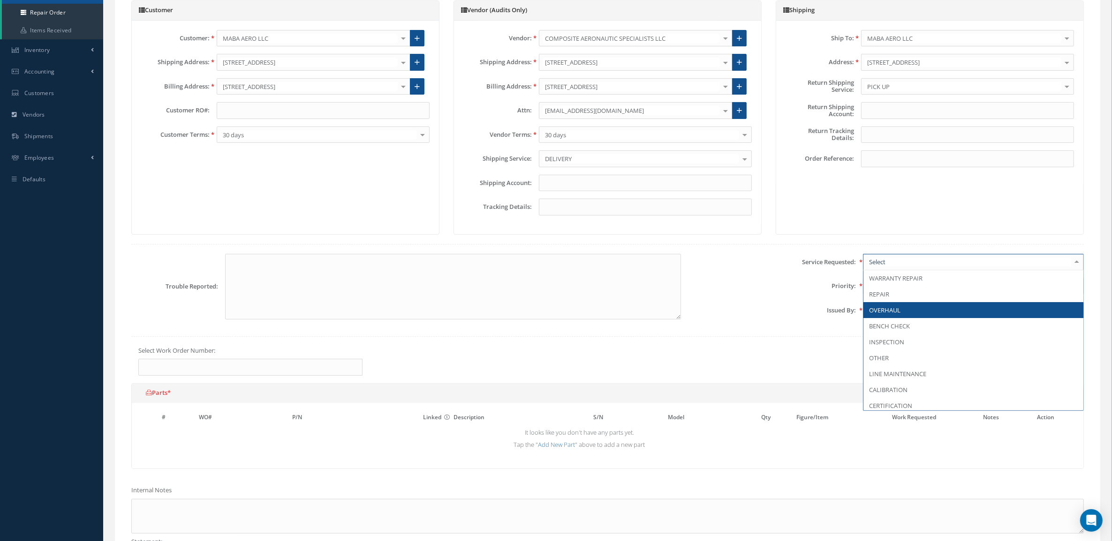
click at [905, 312] on span "OVERHAUL" at bounding box center [973, 310] width 220 height 16
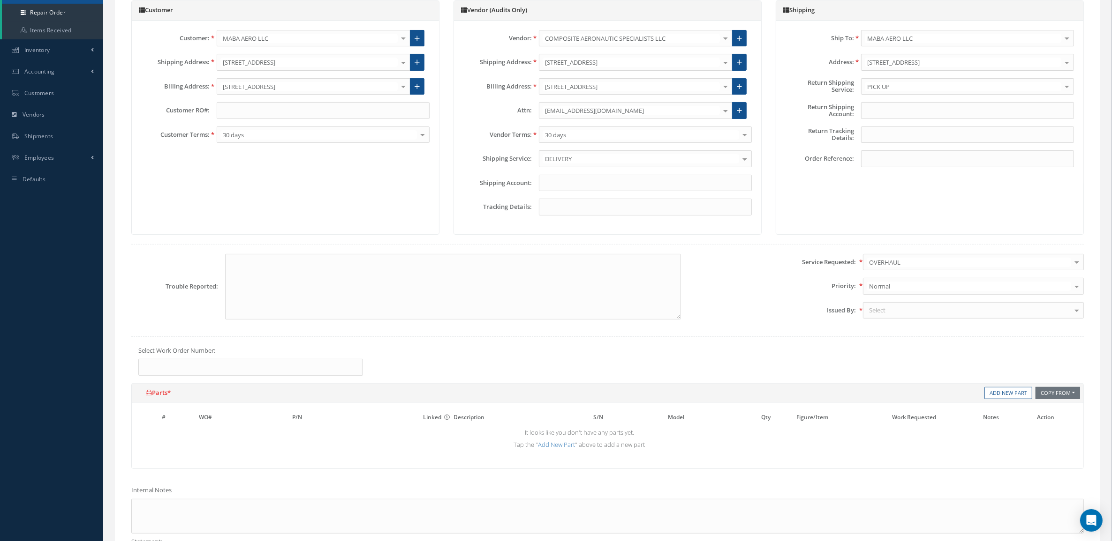
click at [906, 313] on div "Select" at bounding box center [973, 310] width 221 height 17
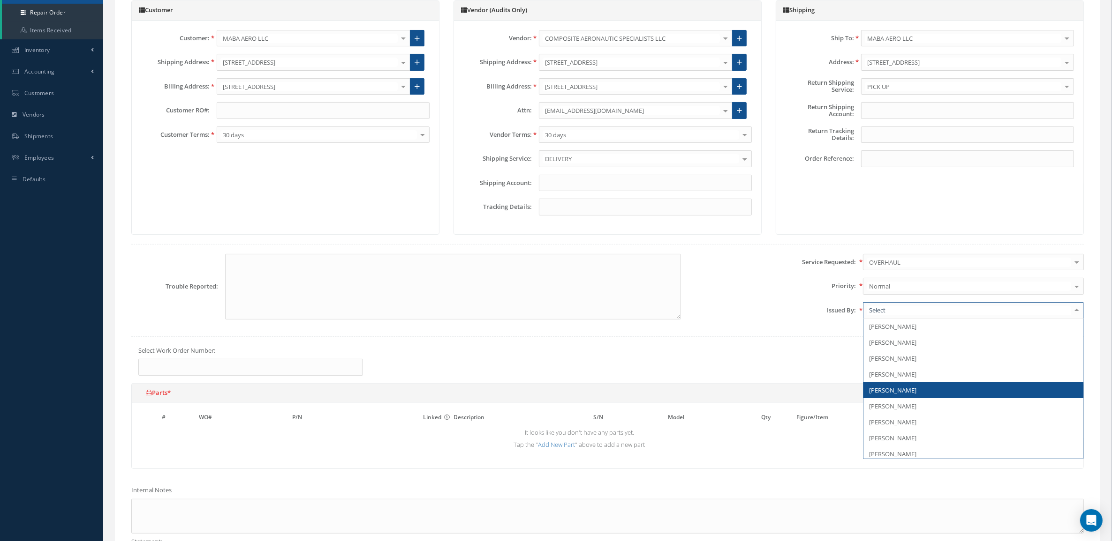
scroll to position [146, 0]
click at [908, 385] on span "[PERSON_NAME]" at bounding box center [973, 388] width 220 height 16
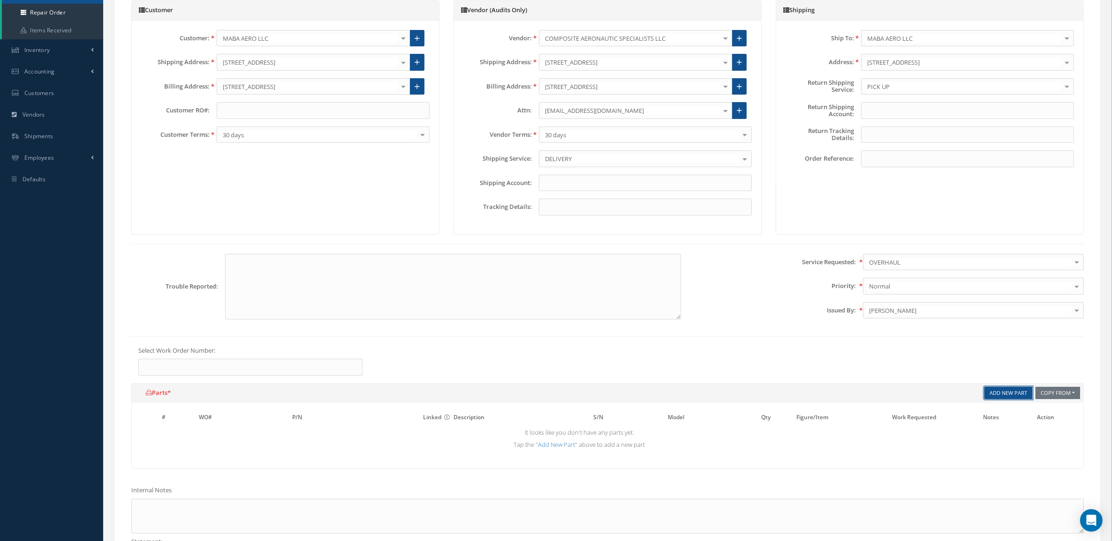
click at [995, 390] on link "Add New Part" at bounding box center [1008, 393] width 48 height 13
click at [318, 433] on input "text" at bounding box center [334, 434] width 85 height 14
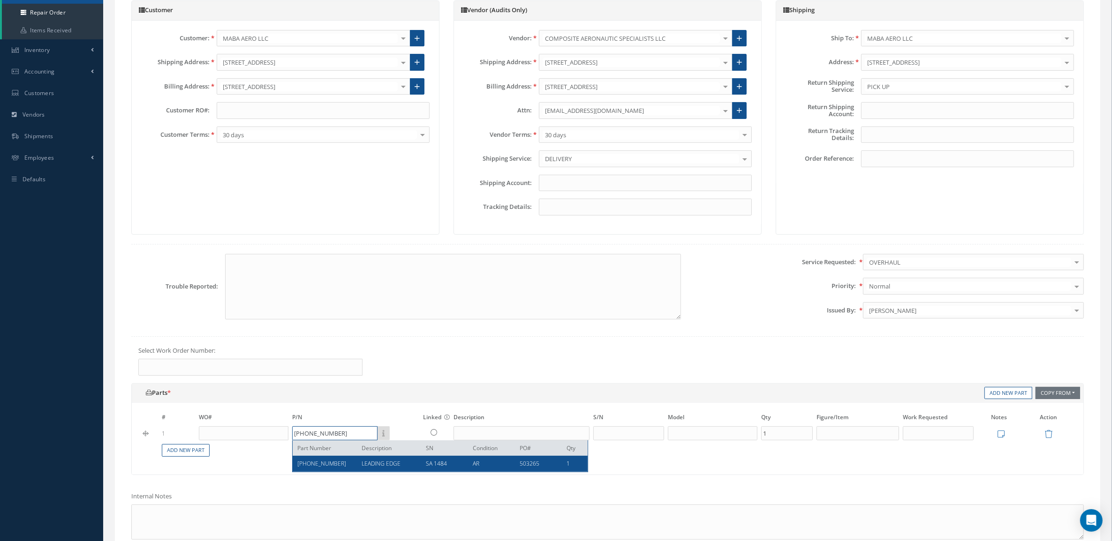
type input "145-65100-408"
click at [429, 467] on span "SA 1484" at bounding box center [436, 464] width 21 height 8
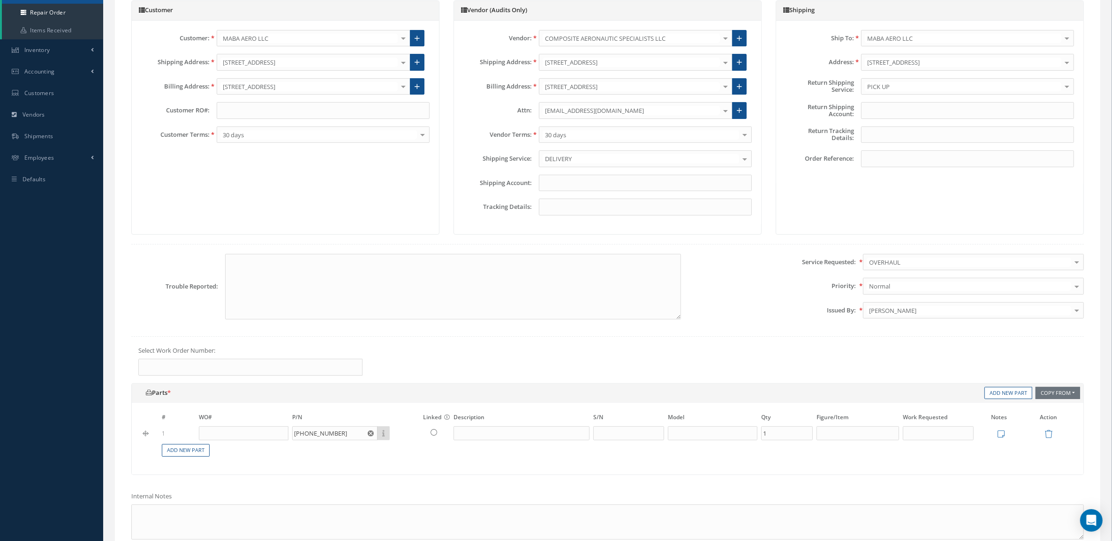
type input "LEADING EDGE"
type input "SA 1484"
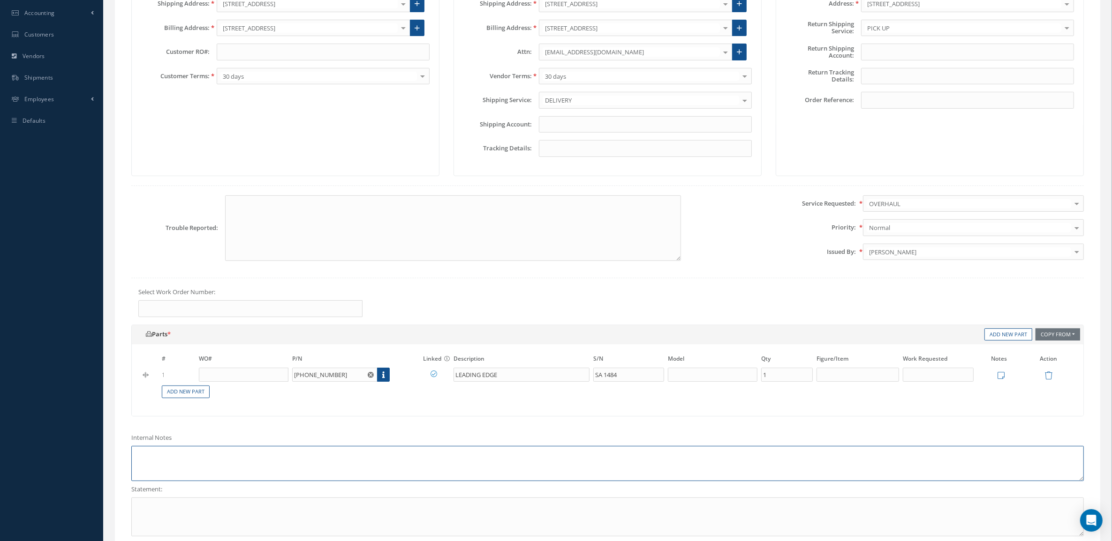
click at [273, 458] on textarea at bounding box center [607, 463] width 952 height 35
paste textarea "AD WORTHINESS DUAL RELEASE CERTIFICATE"
type textarea "AD WORTHINESS DUAL RELEASE CERTIFICATE"
click at [237, 511] on textarea at bounding box center [607, 517] width 952 height 39
paste textarea "AD WORTHINESS DUAL RELEASE CERTIFICATE"
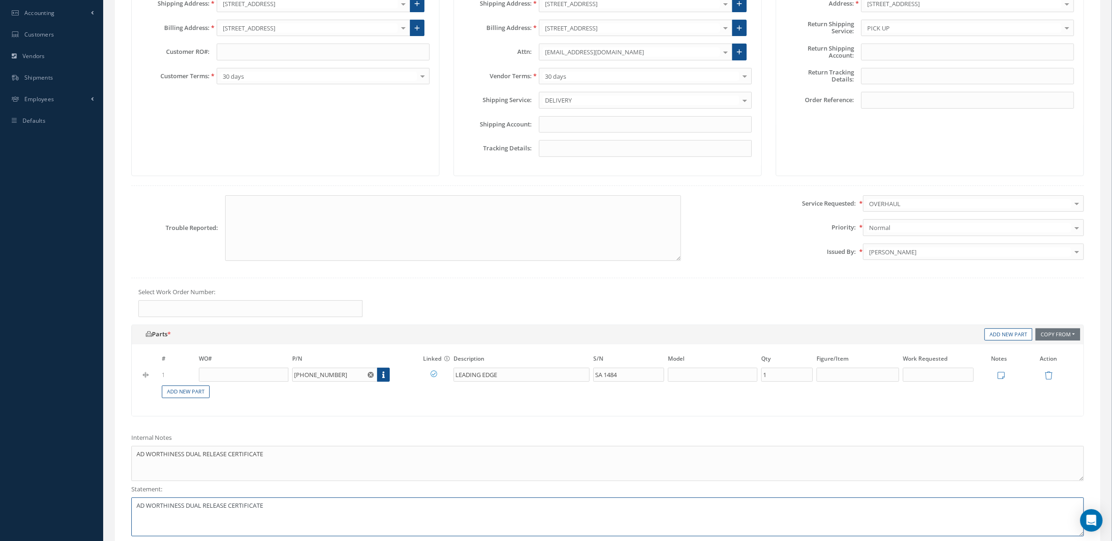
type textarea "AD WORTHINESS DUAL RELEASE CERTIFICATE"
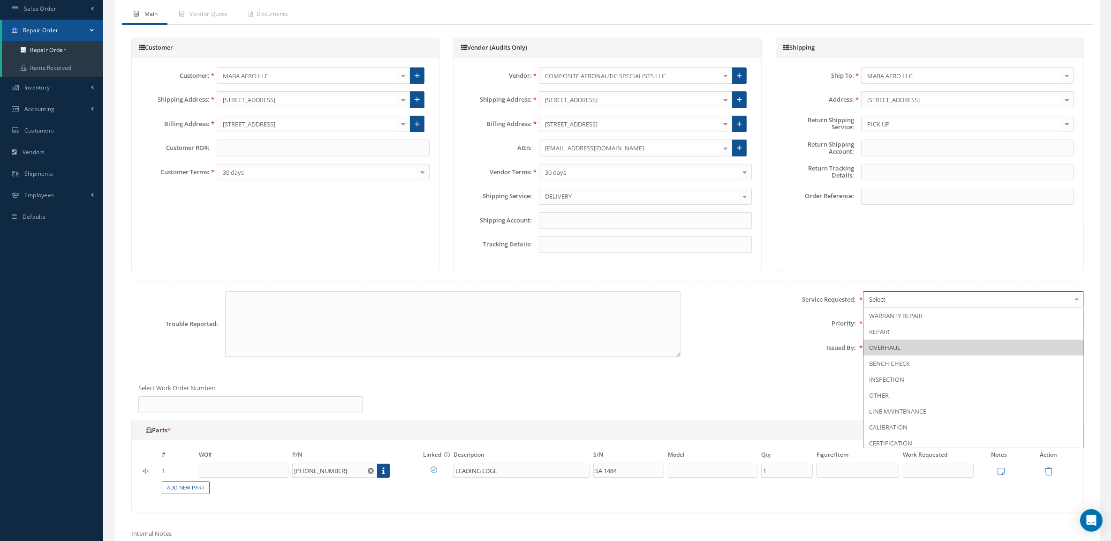
scroll to position [117, 0]
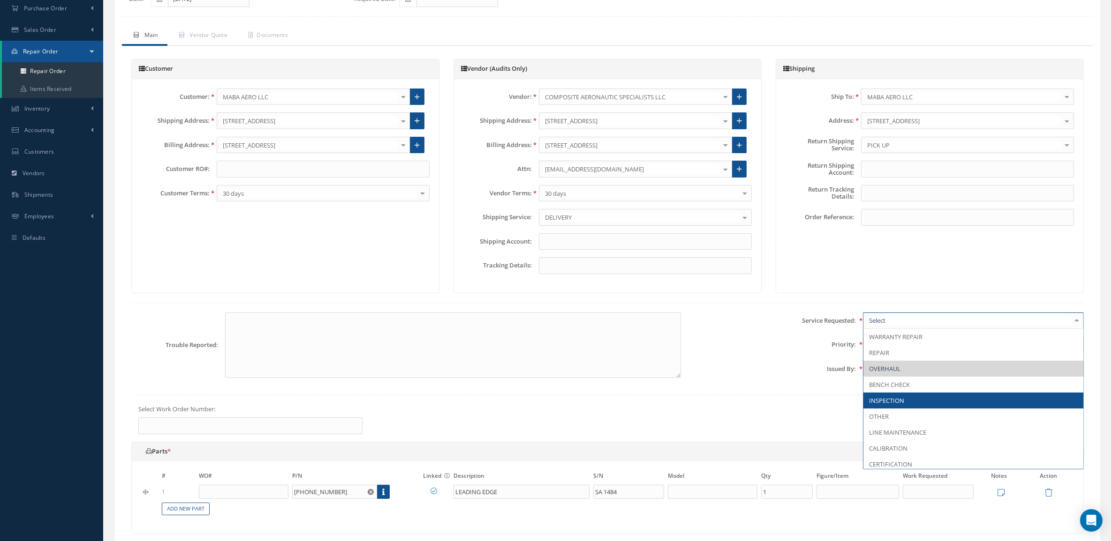
click at [923, 406] on span "INSPECTION" at bounding box center [973, 401] width 220 height 16
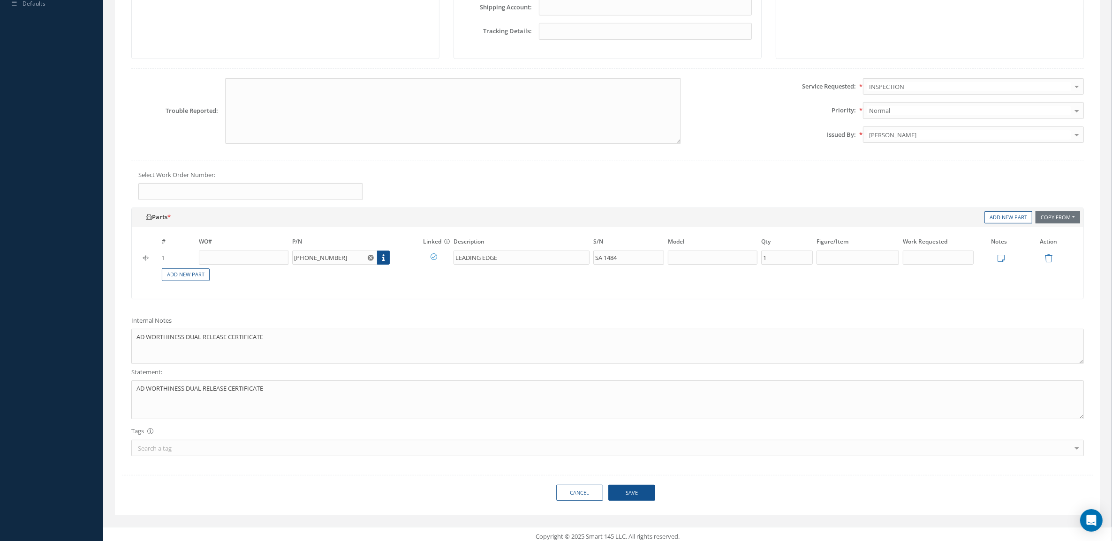
scroll to position [361, 0]
click at [629, 493] on button "Save" at bounding box center [631, 489] width 47 height 16
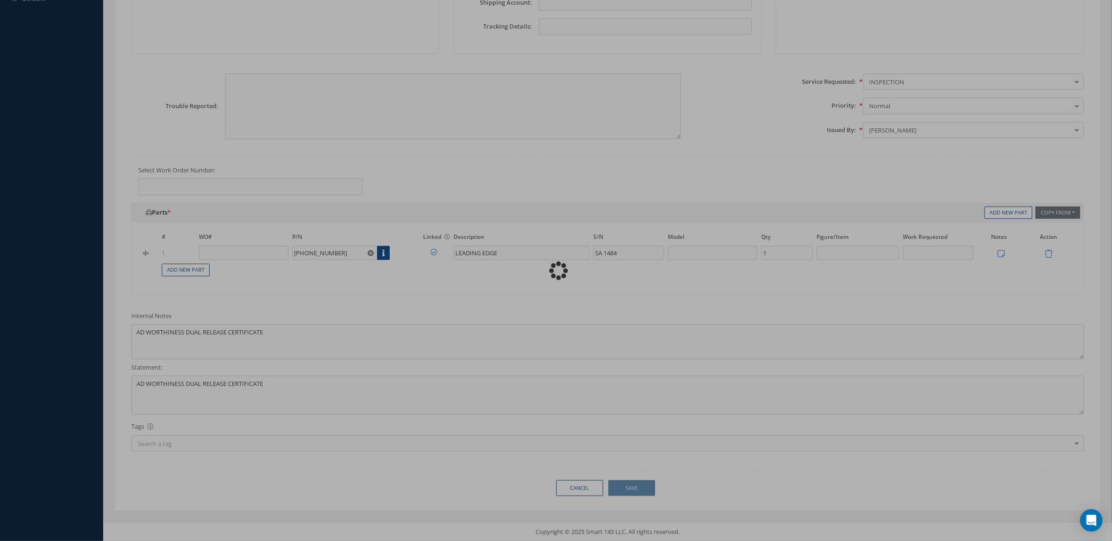
type textarea "AD WORTHINESS DUAL RELEASE CERTIFICATE -- Mariana Valdivia 09/03/2025 09:39AM"
type textarea "AD WORTHINESS DUAL RELEASE CERTIFICATE"
type input "0"
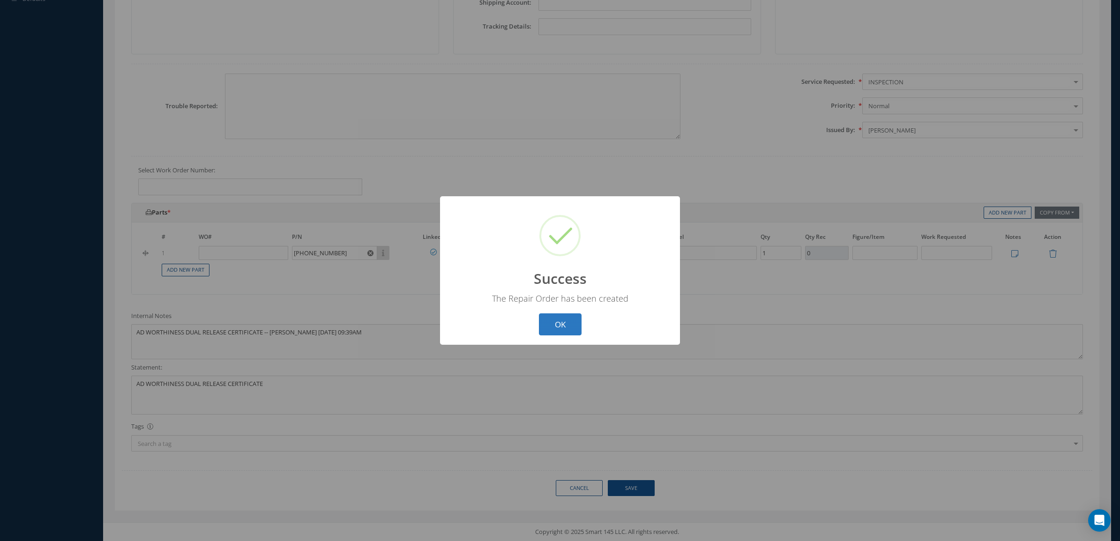
click at [570, 322] on button "OK" at bounding box center [560, 325] width 43 height 22
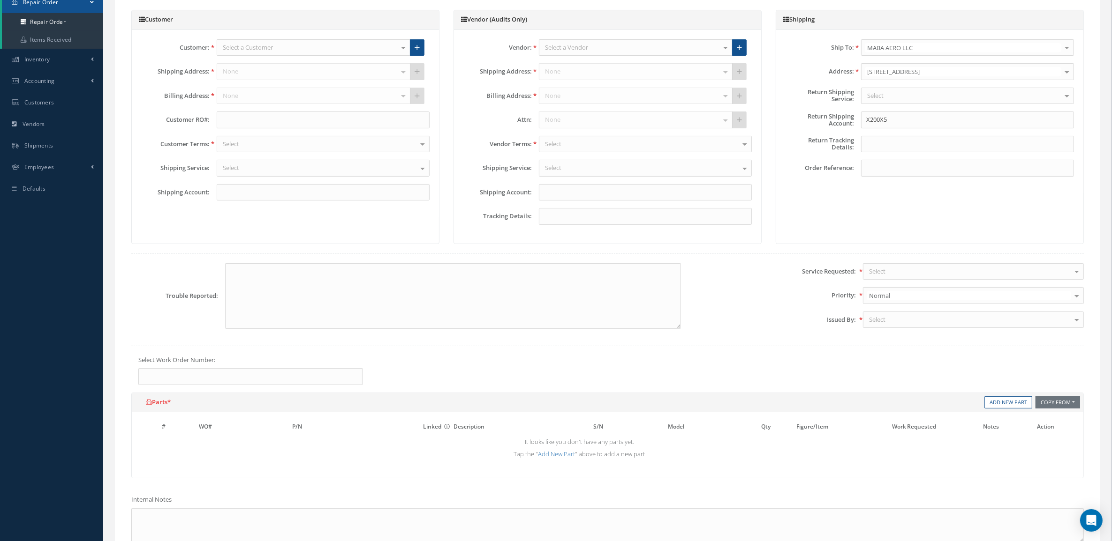
scroll to position [59, 0]
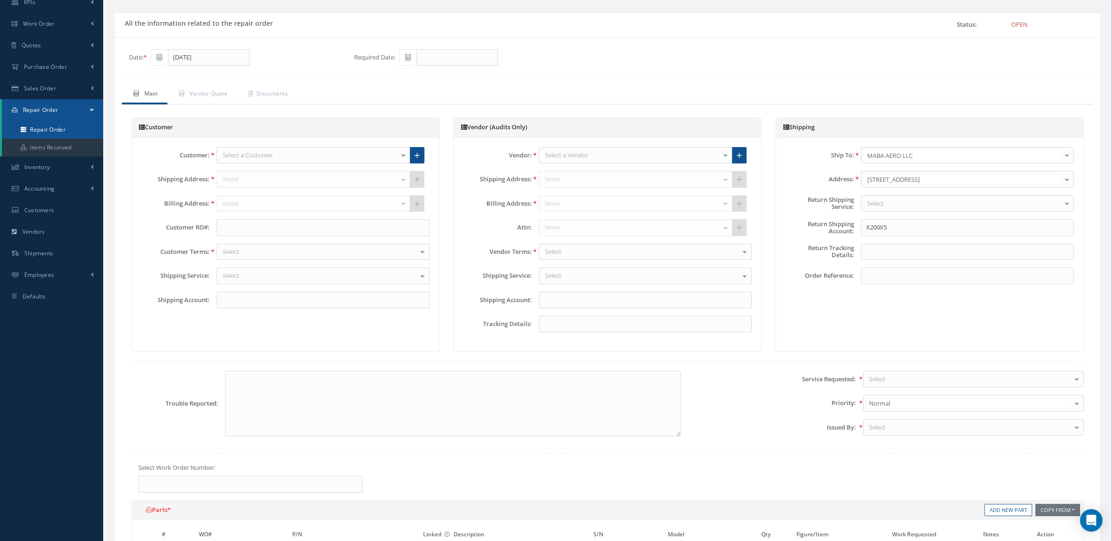
click at [58, 127] on link "Repair Order" at bounding box center [52, 130] width 101 height 18
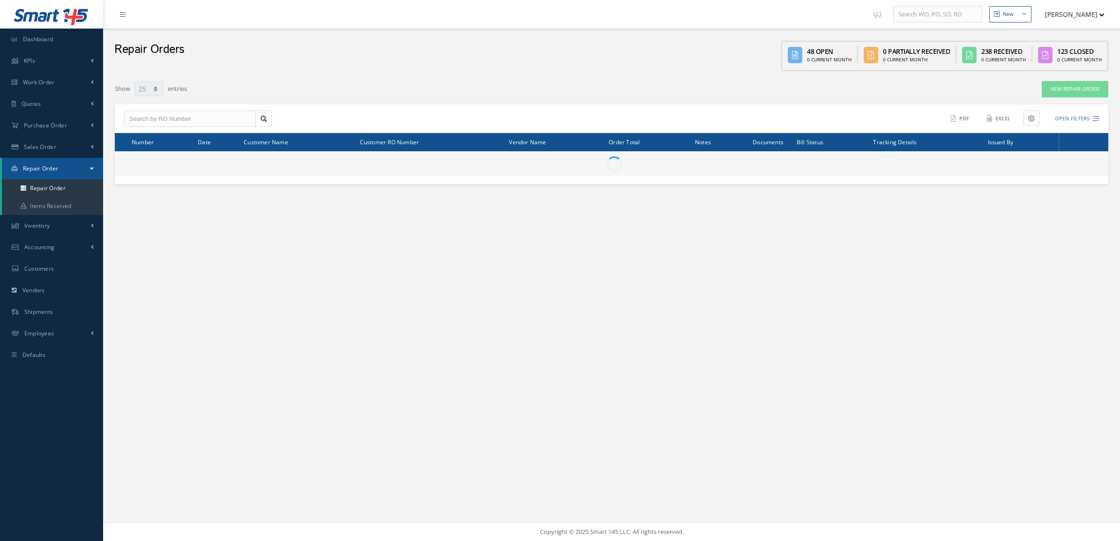
select select "25"
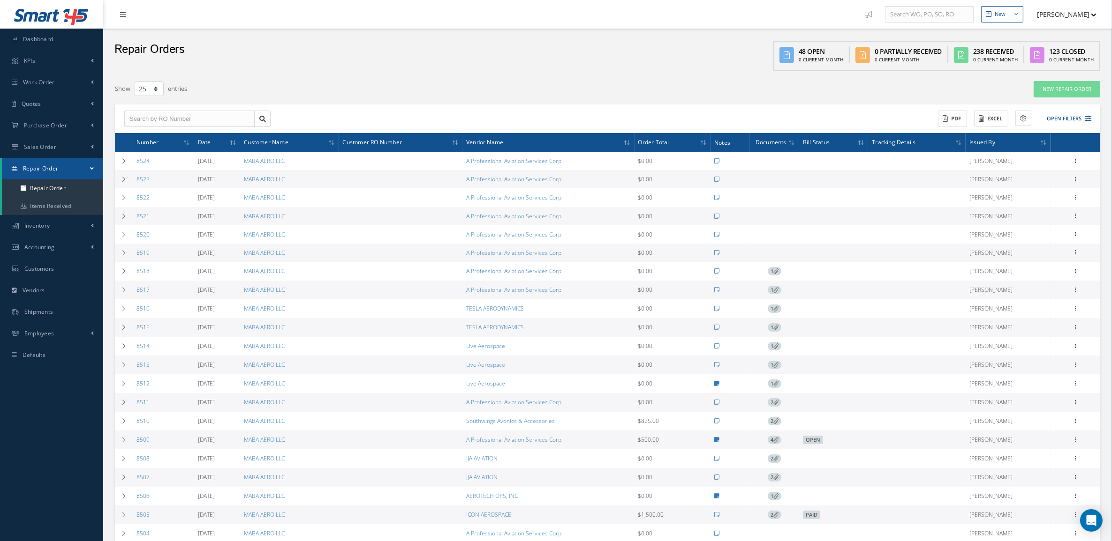
scroll to position [59, 0]
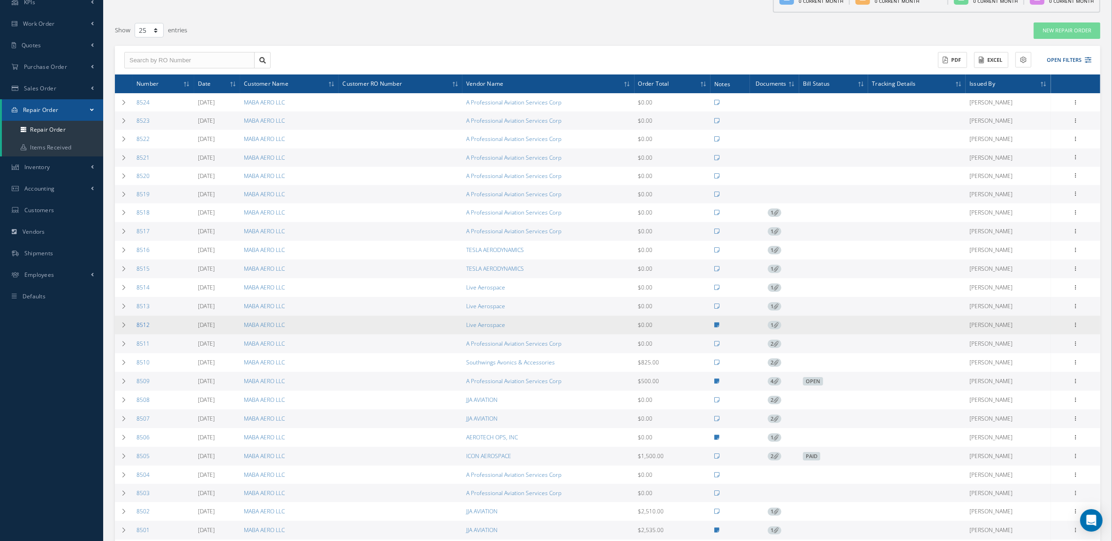
click at [142, 327] on link "8512" at bounding box center [142, 325] width 13 height 8
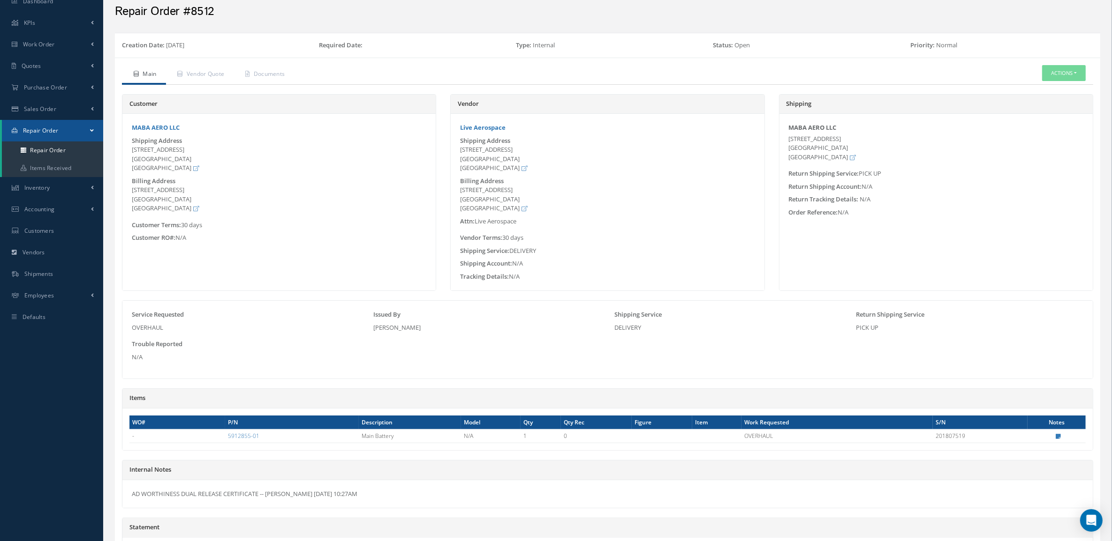
scroll to position [59, 0]
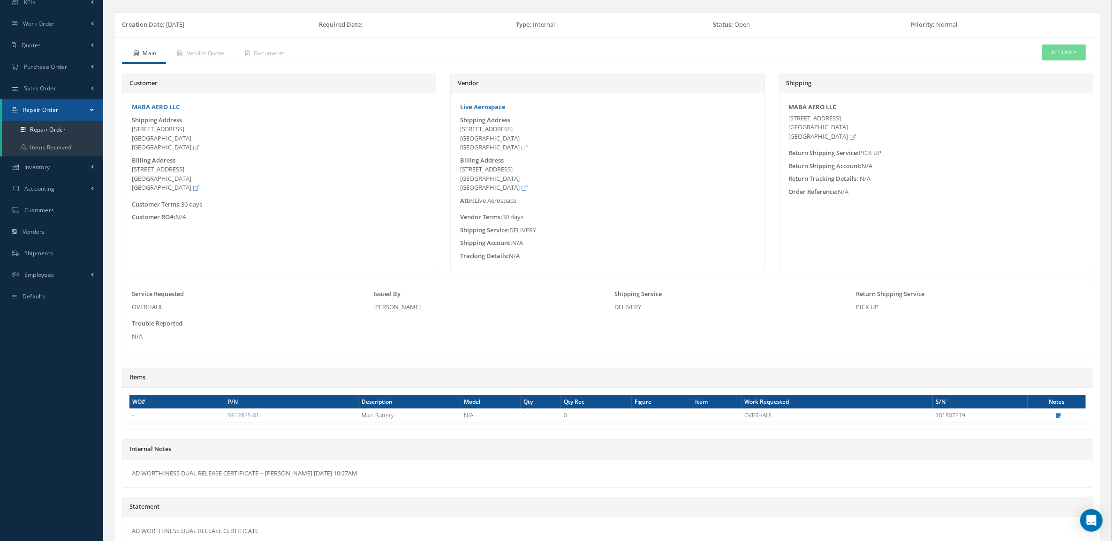
drag, startPoint x: 391, startPoint y: 475, endPoint x: 138, endPoint y: 476, distance: 252.2
click at [138, 476] on div "AD WORTHINESS DUAL RELEASE CERTIFICATE -- Mariana Valdivia 08/26/2025 10:27AM" at bounding box center [607, 474] width 970 height 28
drag, startPoint x: 138, startPoint y: 476, endPoint x: 261, endPoint y: 473, distance: 122.8
click at [261, 473] on div "AD WORTHINESS DUAL RELEASE CERTIFICATE -- Mariana Valdivia 08/26/2025 10:27AM" at bounding box center [607, 474] width 970 height 28
copy div "AD WORTHINESS DUAL RELEASE CERTIFICATE"
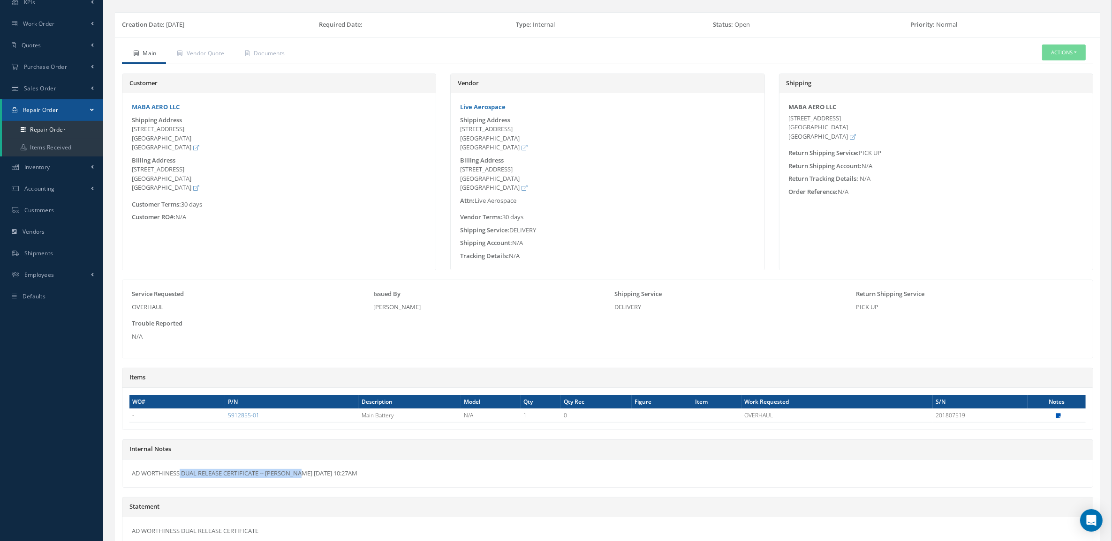
click at [1056, 417] on icon at bounding box center [1058, 416] width 5 height 6
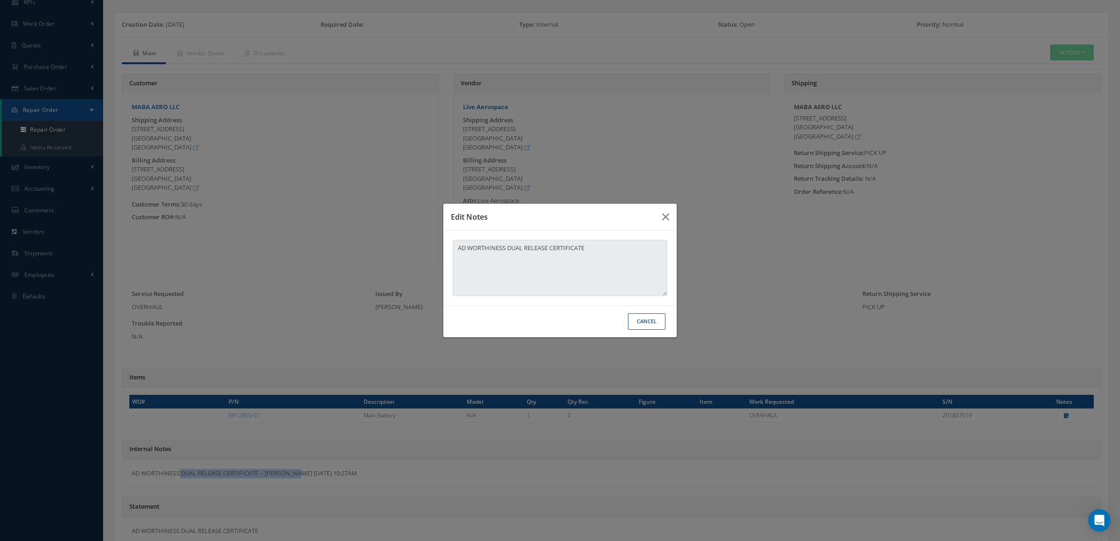
click at [659, 320] on button "Cancel" at bounding box center [647, 322] width 38 height 16
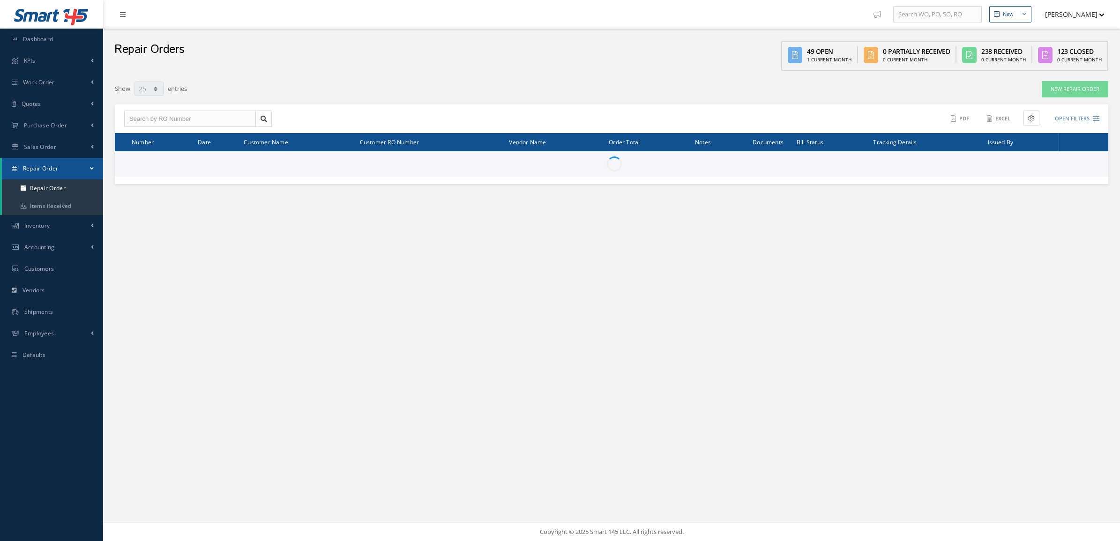
select select "25"
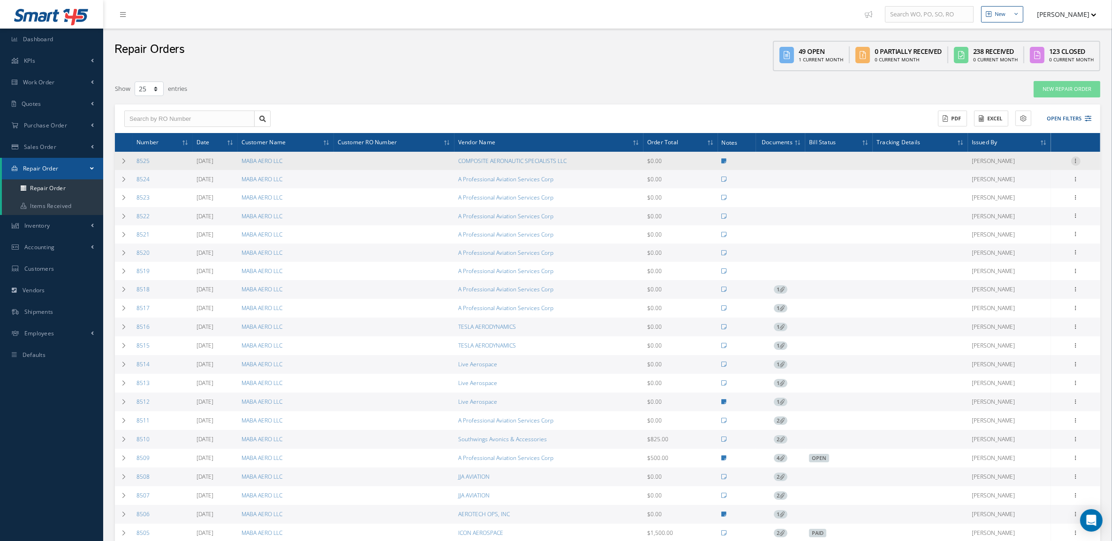
click at [1076, 160] on icon at bounding box center [1075, 161] width 9 height 8
click at [1032, 177] on link "Edit" at bounding box center [1032, 179] width 74 height 12
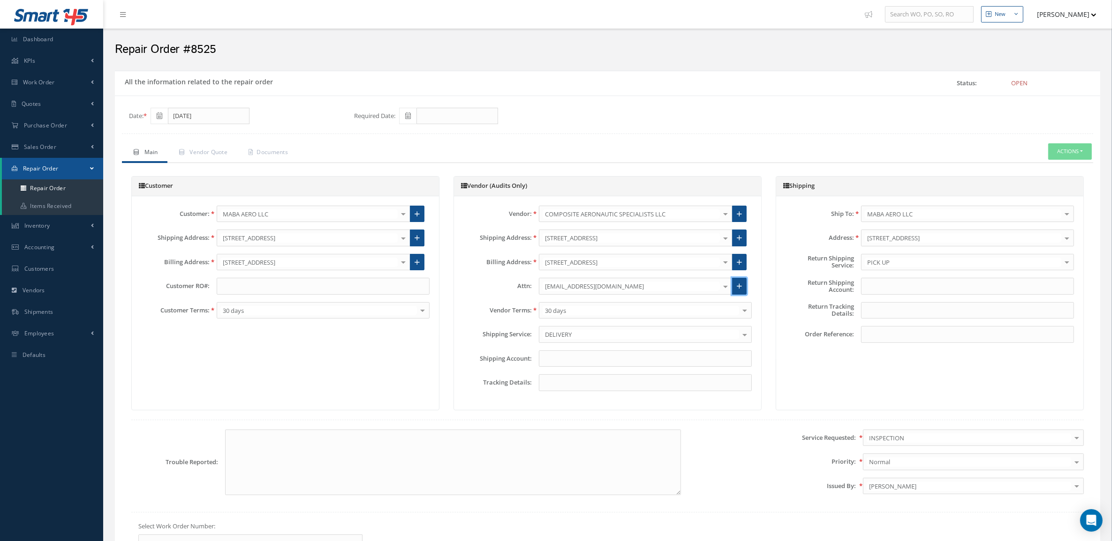
click at [740, 287] on icon at bounding box center [738, 286] width 5 height 7
radio input "true"
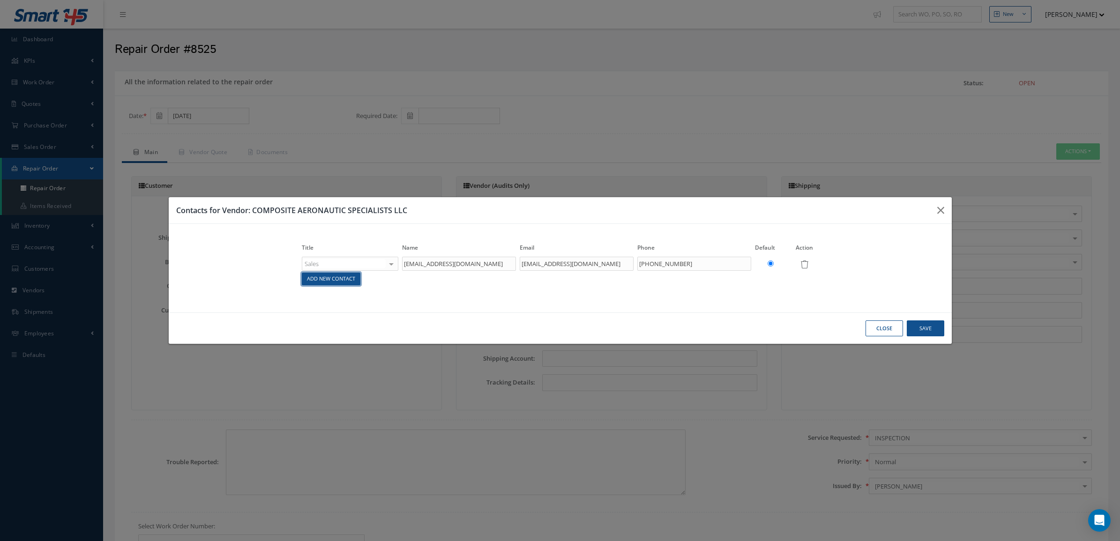
click at [338, 280] on link "Add New Contact" at bounding box center [331, 279] width 59 height 13
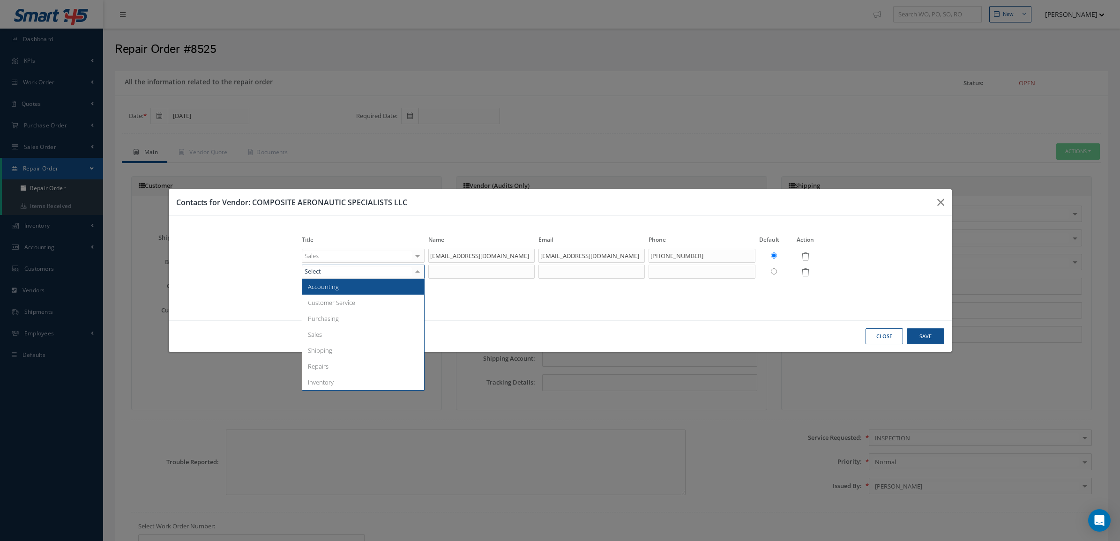
click at [354, 276] on div at bounding box center [363, 272] width 123 height 14
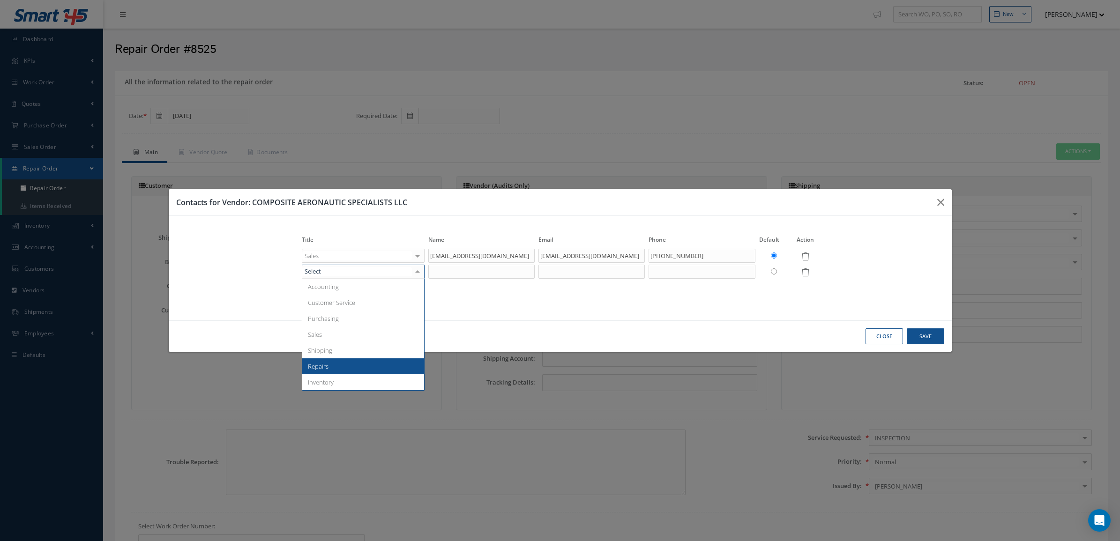
drag, startPoint x: 357, startPoint y: 357, endPoint x: 355, endPoint y: 363, distance: 6.3
click at [355, 363] on ul "Accounting Customer Service Purchasing Sales Shipping Repairs Inventory No elem…" at bounding box center [363, 335] width 122 height 112
click at [387, 366] on span "Repairs" at bounding box center [363, 367] width 122 height 16
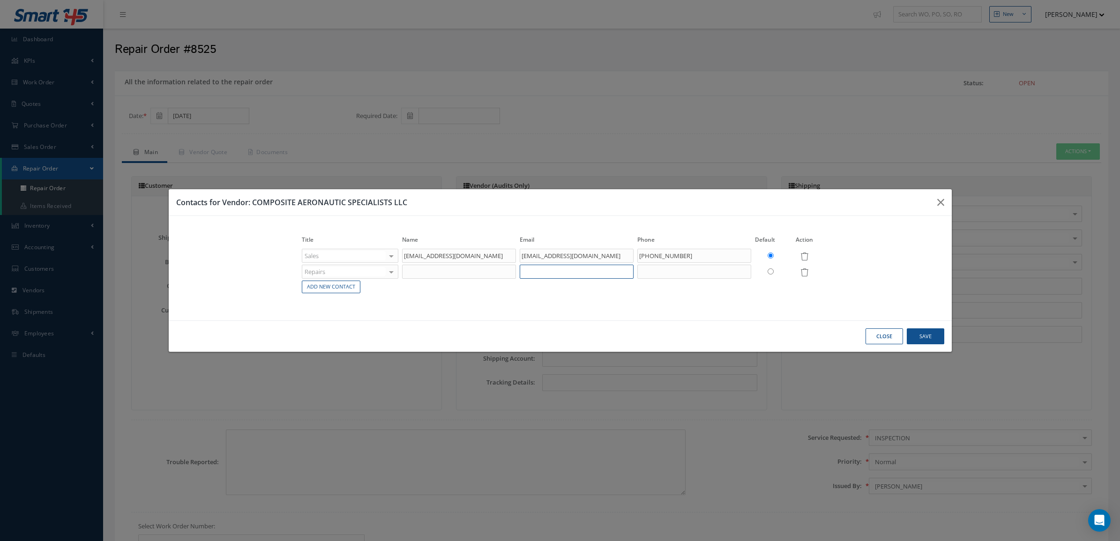
click at [571, 273] on input "text" at bounding box center [577, 272] width 114 height 14
paste input "francisco@cascomposite.com"
type input "francisco@cascomposite.com"
click at [475, 273] on input "text" at bounding box center [459, 272] width 114 height 14
type input "f"
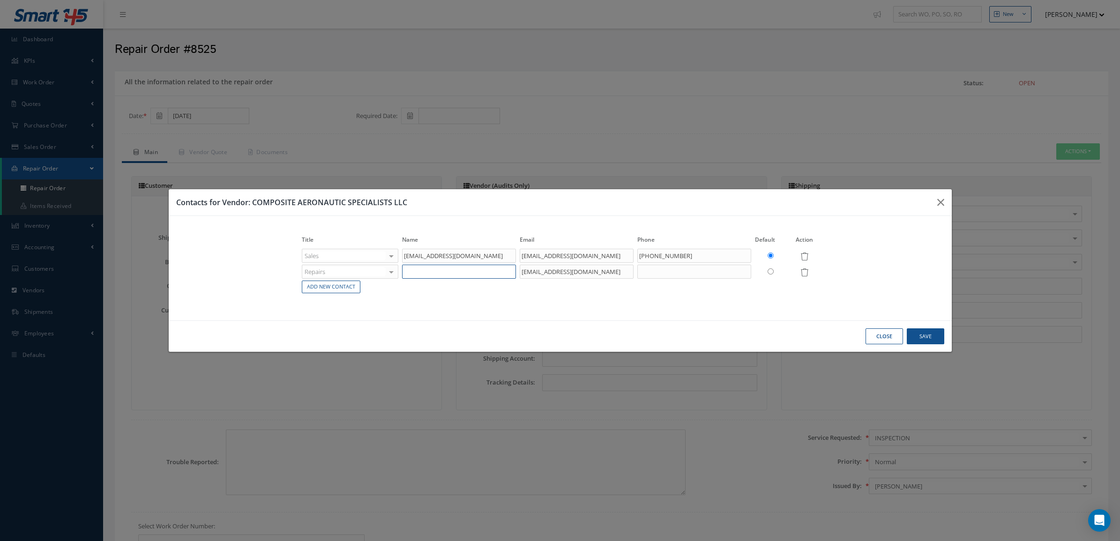
type input "R"
type input "f"
type input "Francisco Zapata"
click at [672, 275] on input "text" at bounding box center [695, 272] width 114 height 14
paste input "+1(786) 204-3760"
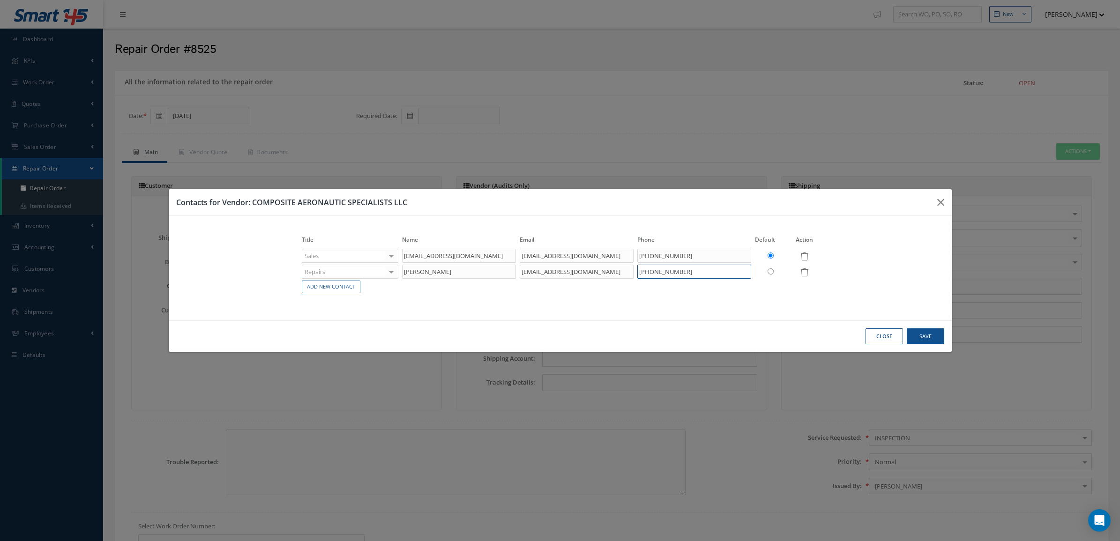
type input "+1(786) 204-3760"
click at [770, 272] on input "radio" at bounding box center [771, 272] width 6 height 6
radio input "true"
click at [924, 340] on button "Save" at bounding box center [926, 337] width 38 height 16
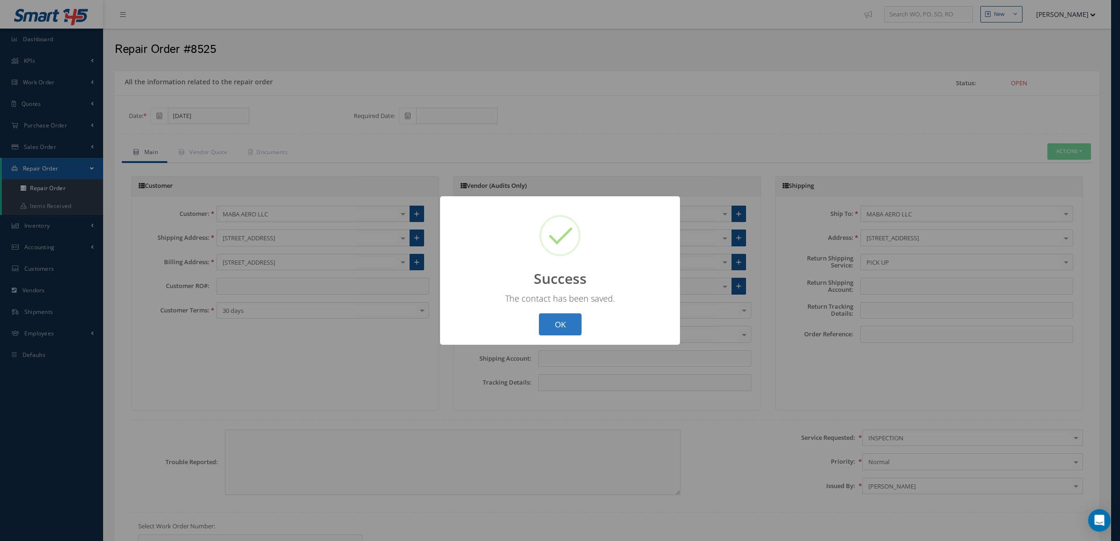
click at [578, 321] on button "OK" at bounding box center [560, 325] width 43 height 22
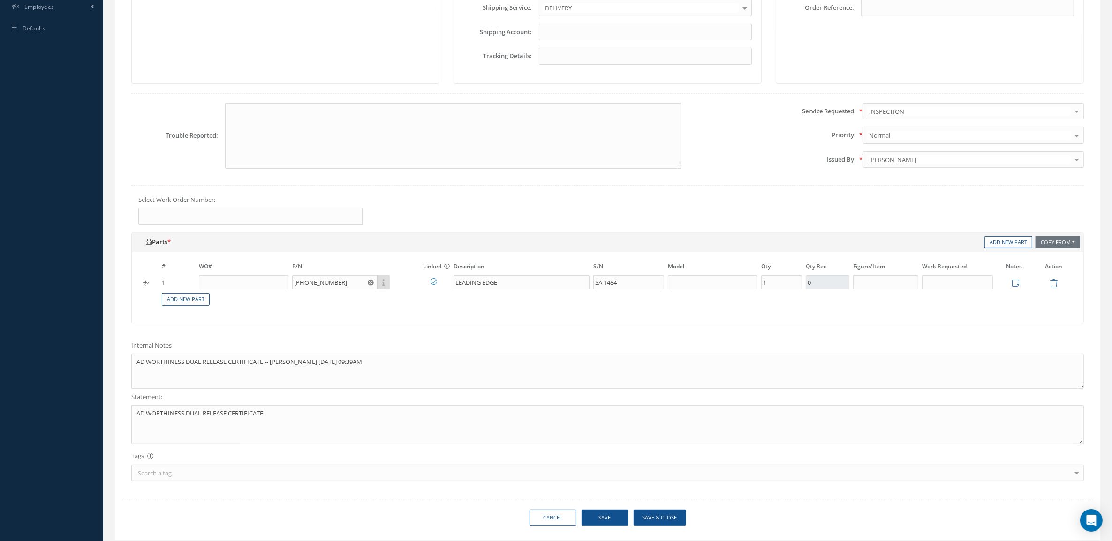
scroll to position [361, 0]
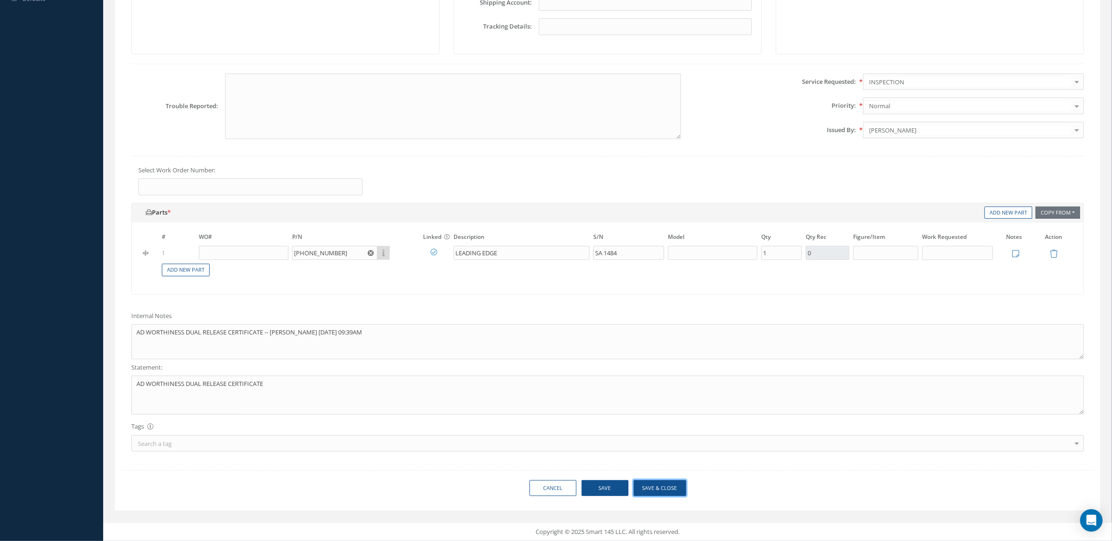
click at [659, 482] on button "Save & Close" at bounding box center [659, 489] width 53 height 16
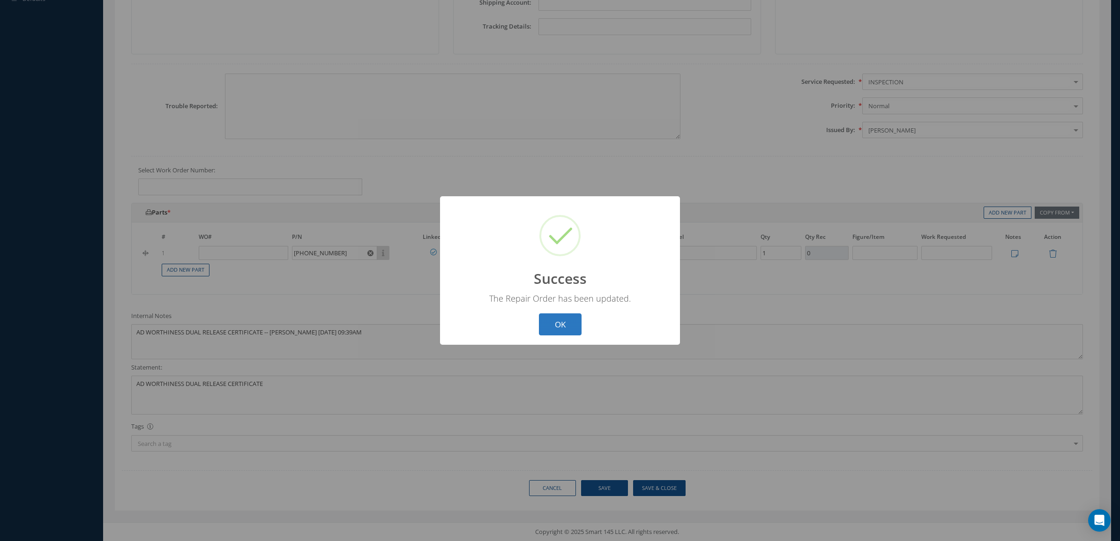
click at [559, 327] on button "OK" at bounding box center [560, 325] width 43 height 22
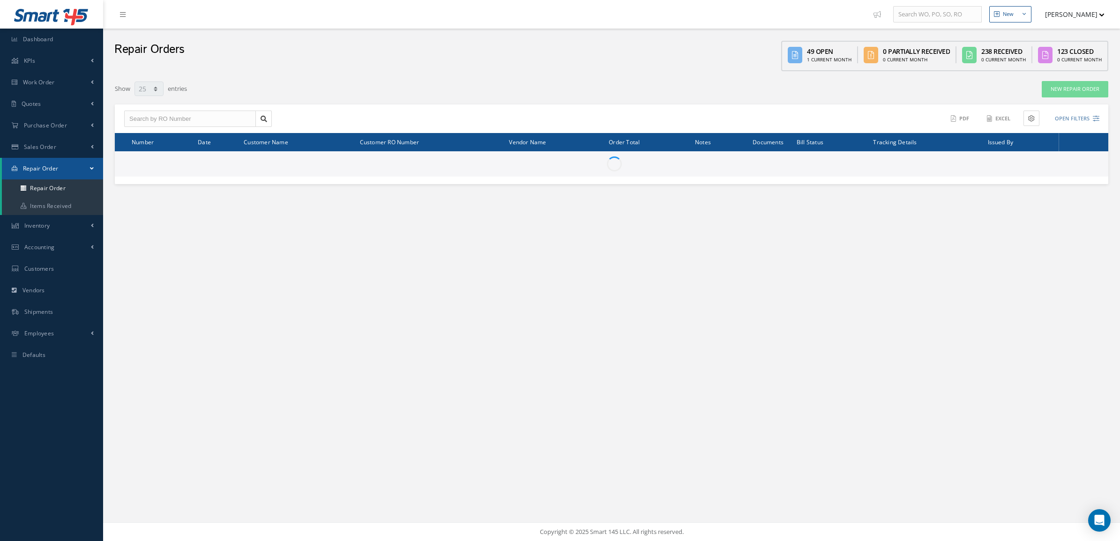
select select "25"
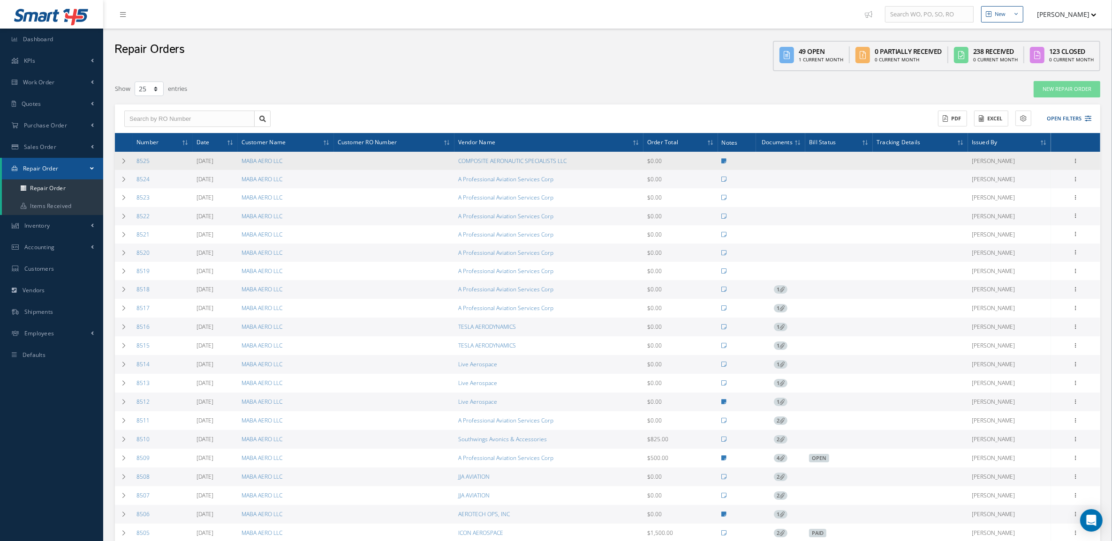
click at [1070, 160] on div "Show Edit Send By Email Documents Receive Create Bill Delete Close Print-Outs R…" at bounding box center [1075, 161] width 11 height 11
click at [1076, 162] on icon at bounding box center [1075, 161] width 9 height 8
click at [976, 270] on link "Repair Order" at bounding box center [963, 275] width 74 height 12
click at [1079, 157] on icon at bounding box center [1075, 161] width 9 height 8
click at [1022, 179] on link "Edit" at bounding box center [1032, 179] width 74 height 12
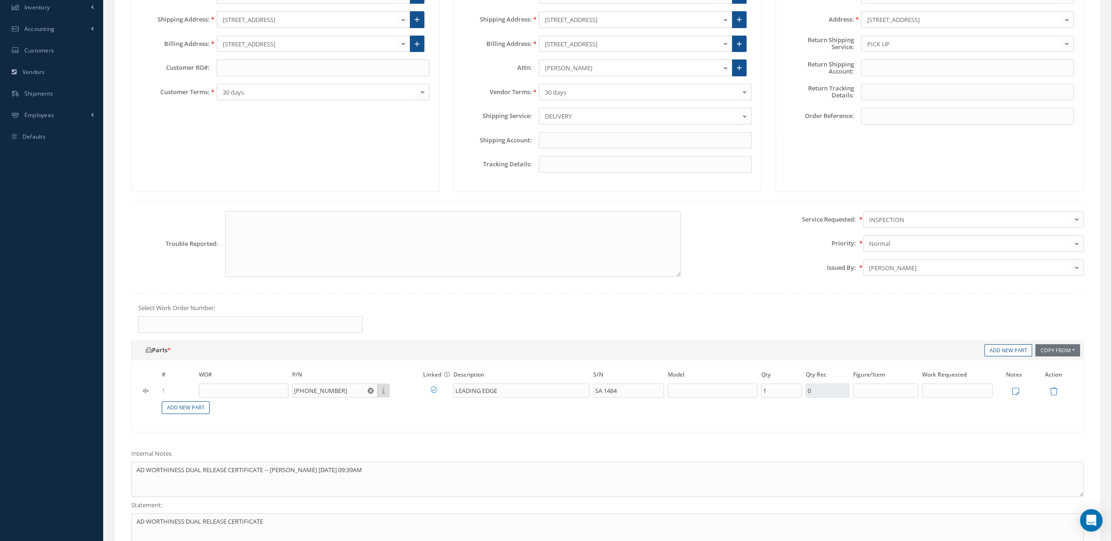
scroll to position [234, 0]
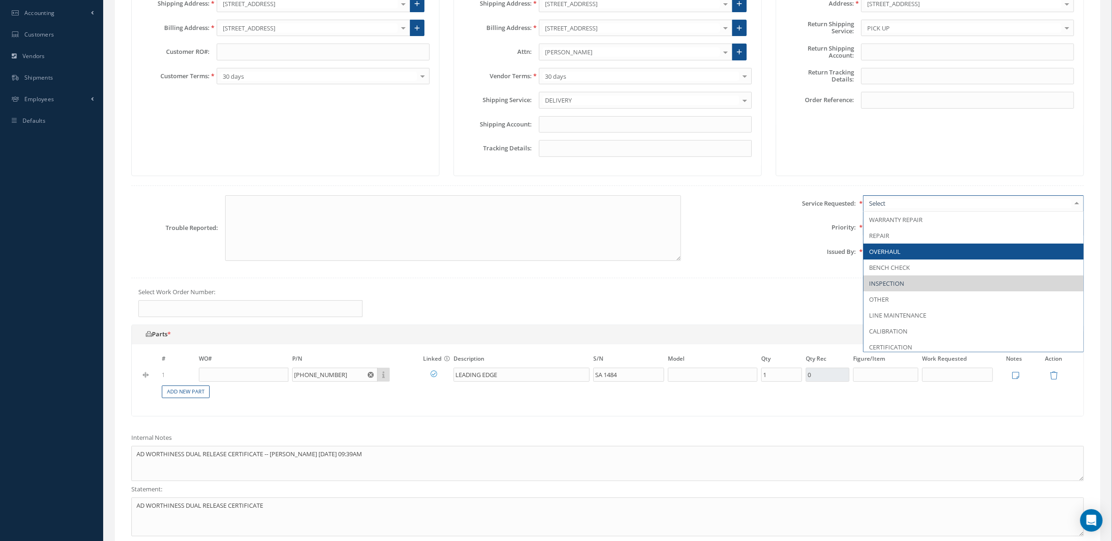
click at [913, 252] on span "OVERHAUL" at bounding box center [973, 252] width 220 height 16
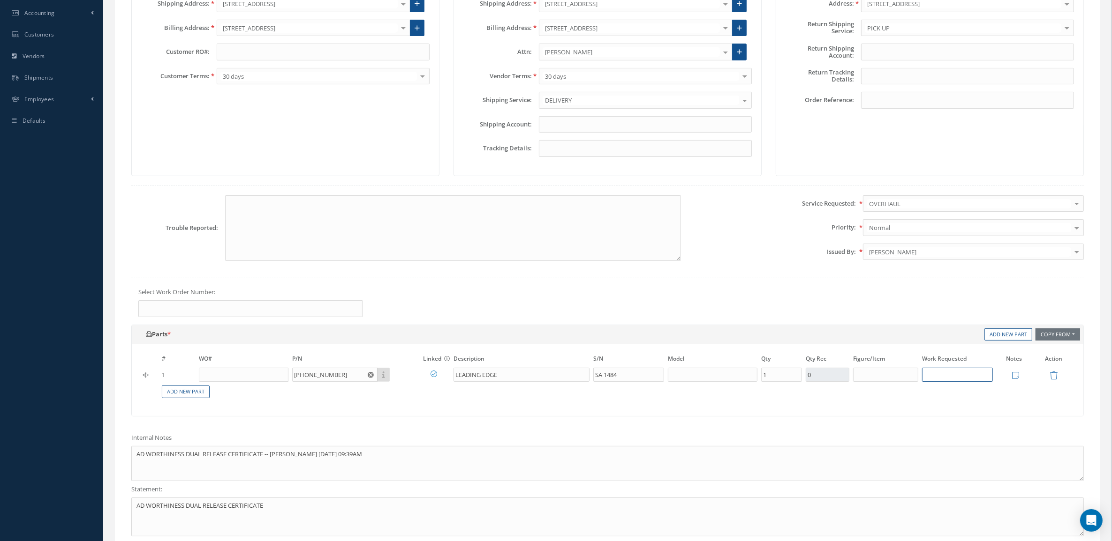
click at [954, 376] on input "text" at bounding box center [957, 375] width 71 height 14
type input "o"
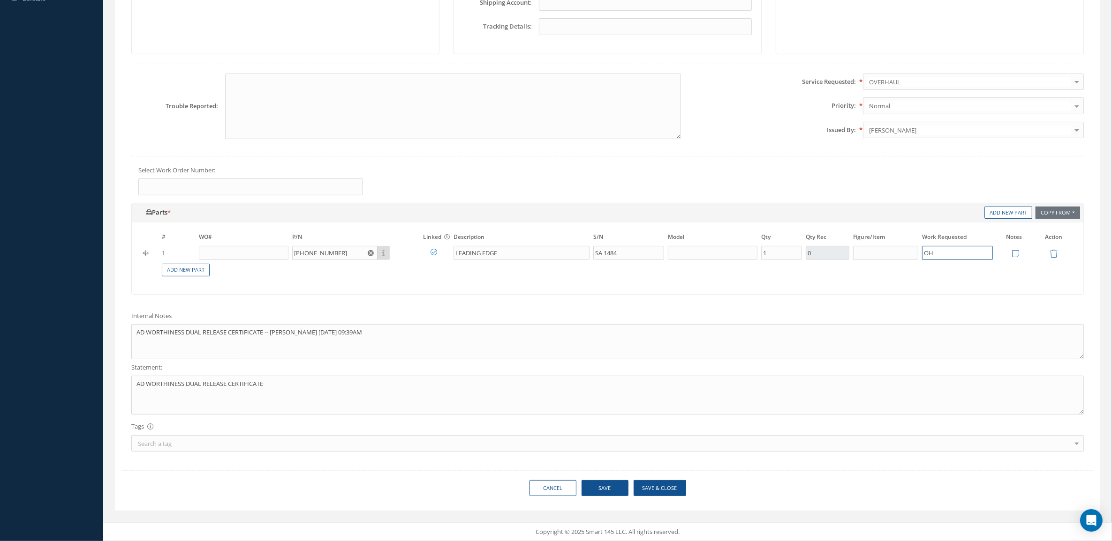
scroll to position [361, 0]
type input "OH"
click at [637, 491] on button "Save & Close" at bounding box center [659, 489] width 53 height 16
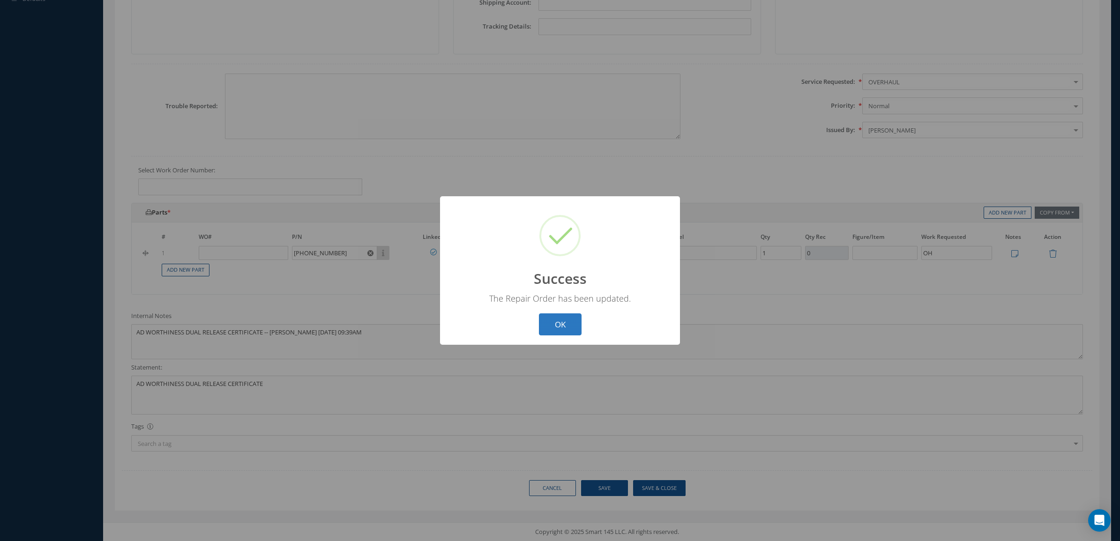
click at [566, 325] on button "OK" at bounding box center [560, 325] width 43 height 22
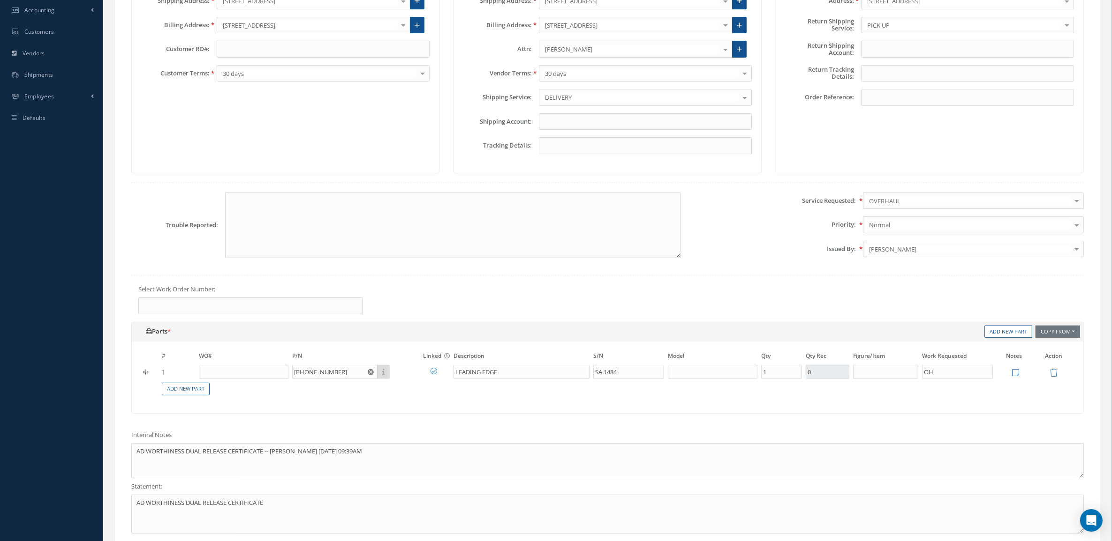
scroll to position [9, 0]
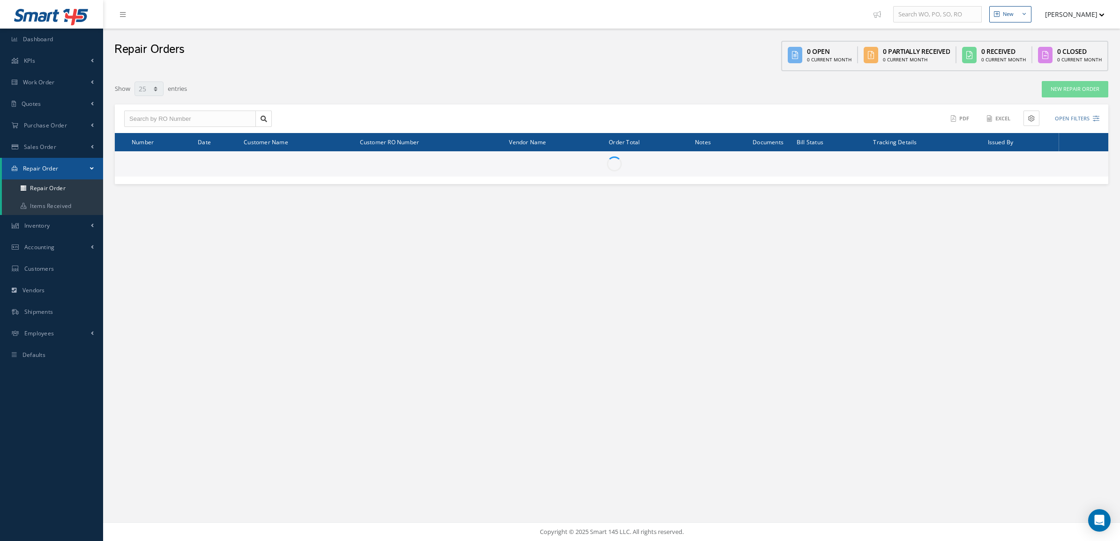
select select "25"
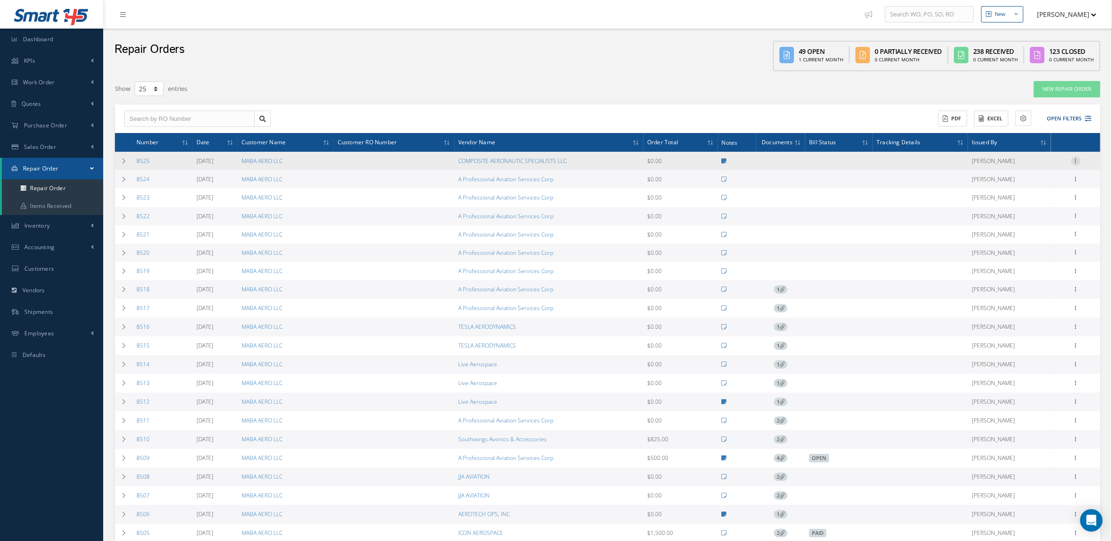
click at [1074, 157] on icon at bounding box center [1075, 161] width 9 height 8
click at [992, 270] on link "Repair Order" at bounding box center [963, 275] width 74 height 12
click at [1076, 160] on icon at bounding box center [1075, 161] width 9 height 8
click at [981, 285] on link "Vendor Shipper" at bounding box center [963, 287] width 74 height 12
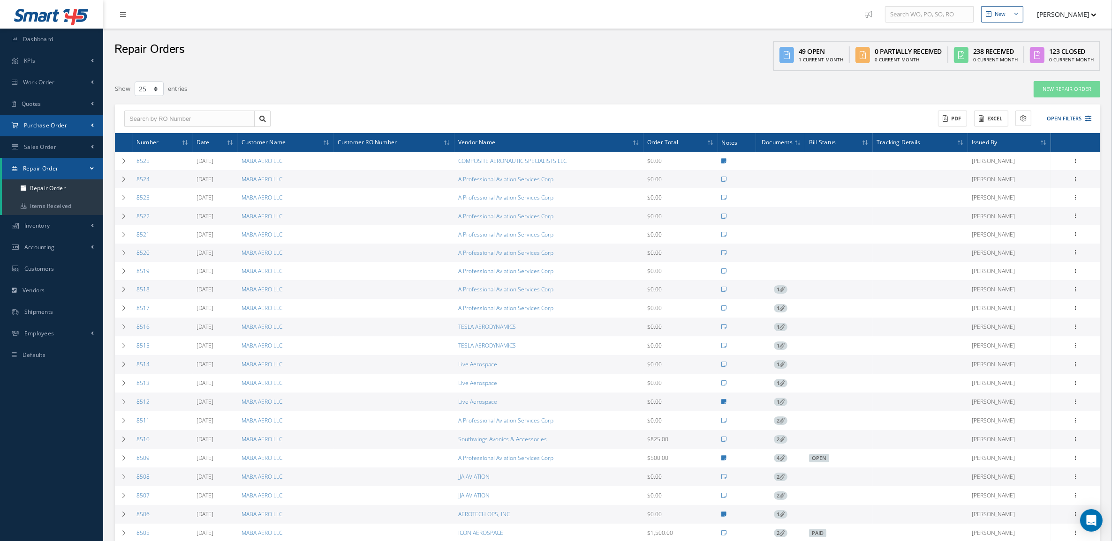
click at [26, 118] on link "Purchase Order" at bounding box center [51, 126] width 103 height 22
click at [40, 136] on a=1&status_id=2&status_id=3&status_id=5&collapsedFilters"] "Purchase Orders" at bounding box center [52, 145] width 101 height 18
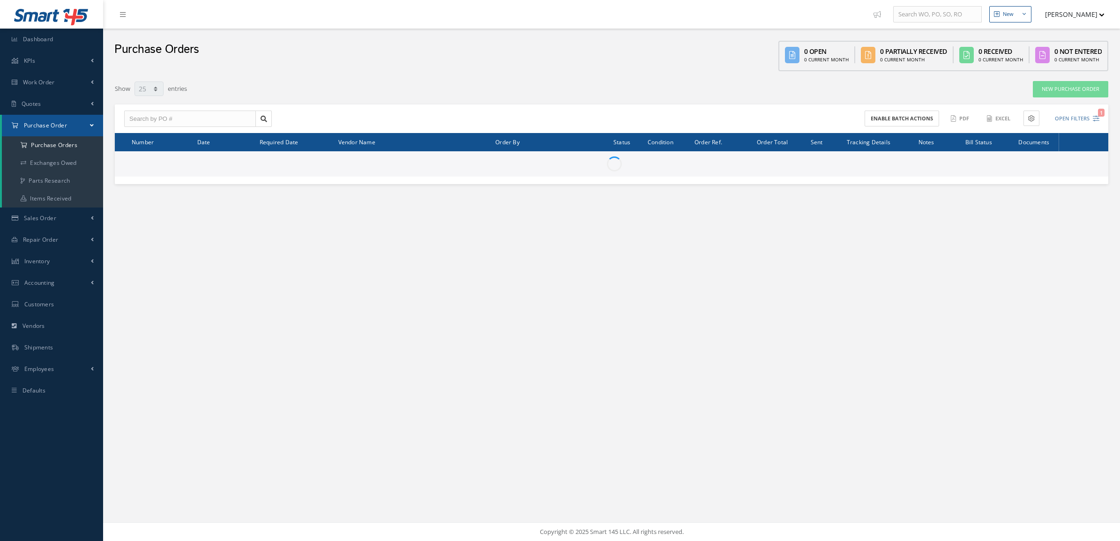
select select "25"
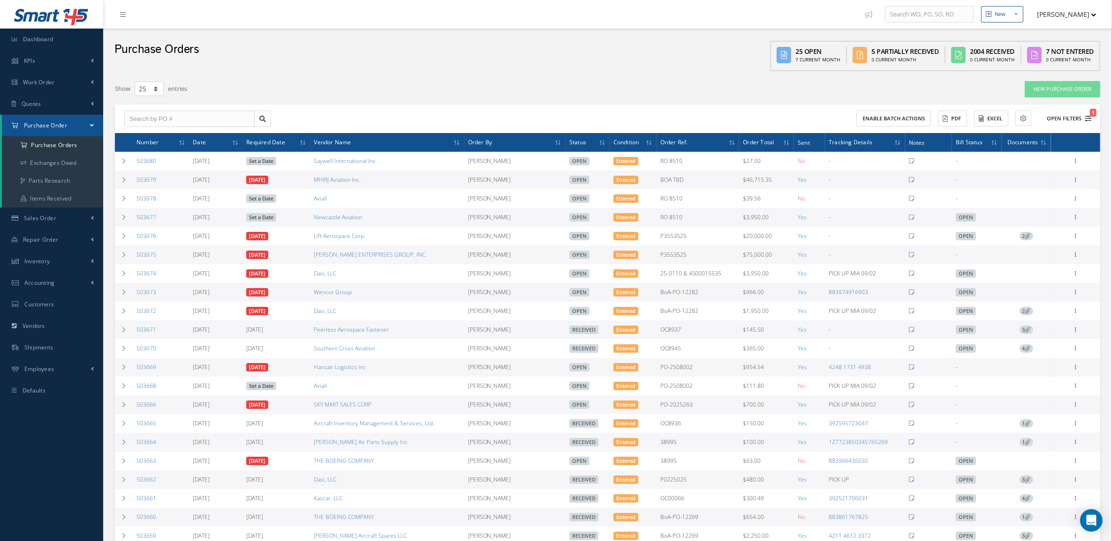
click at [1074, 115] on button "Open Filters 1" at bounding box center [1064, 118] width 53 height 15
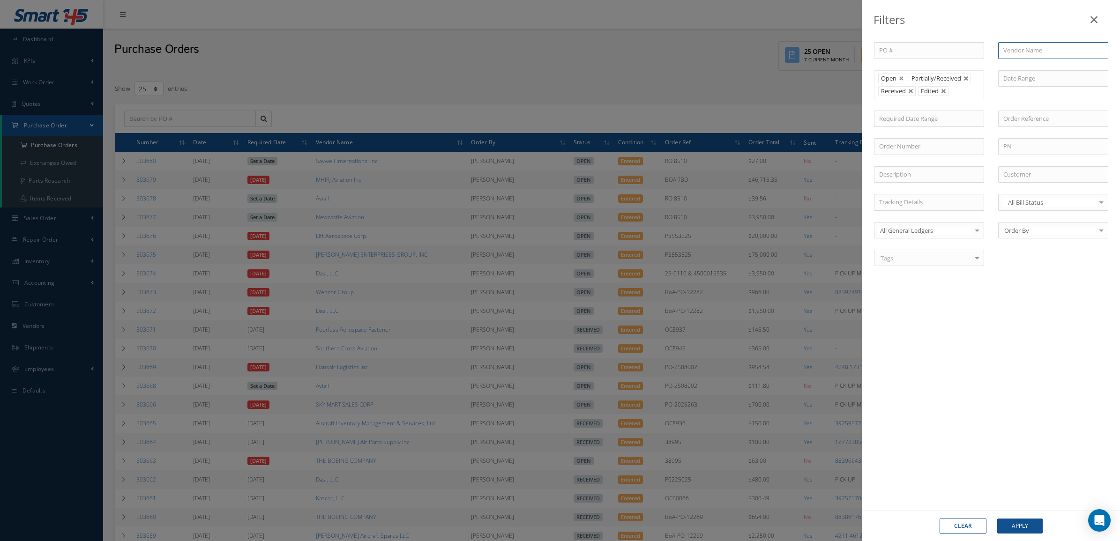
click at [1014, 51] on input "text" at bounding box center [1054, 50] width 110 height 17
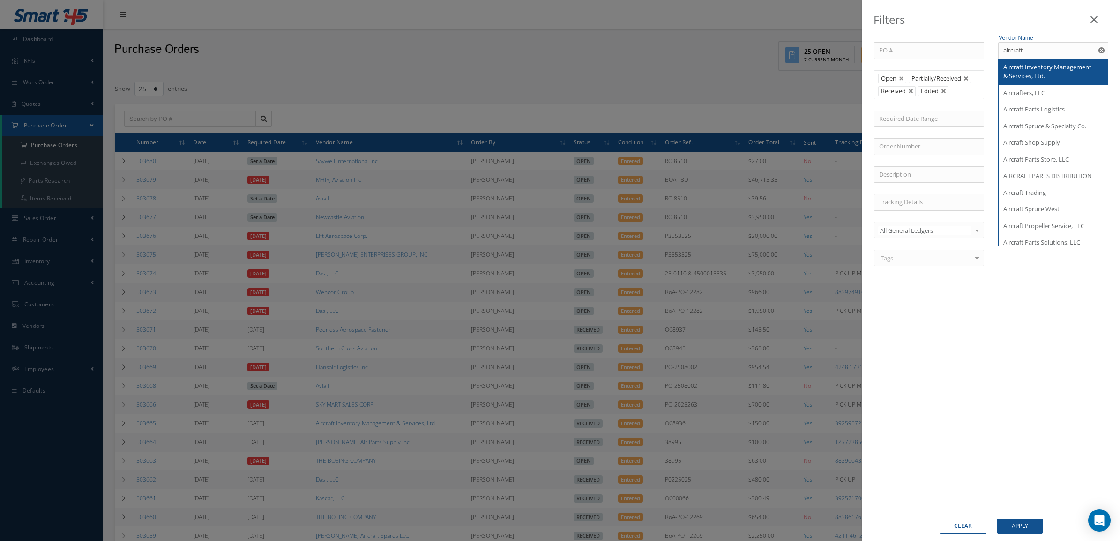
click at [1027, 73] on span "Aircraft Inventory Management & Services, Ltd." at bounding box center [1048, 72] width 88 height 18
type input "Aircraft Inventory Management & Services, Ltd."
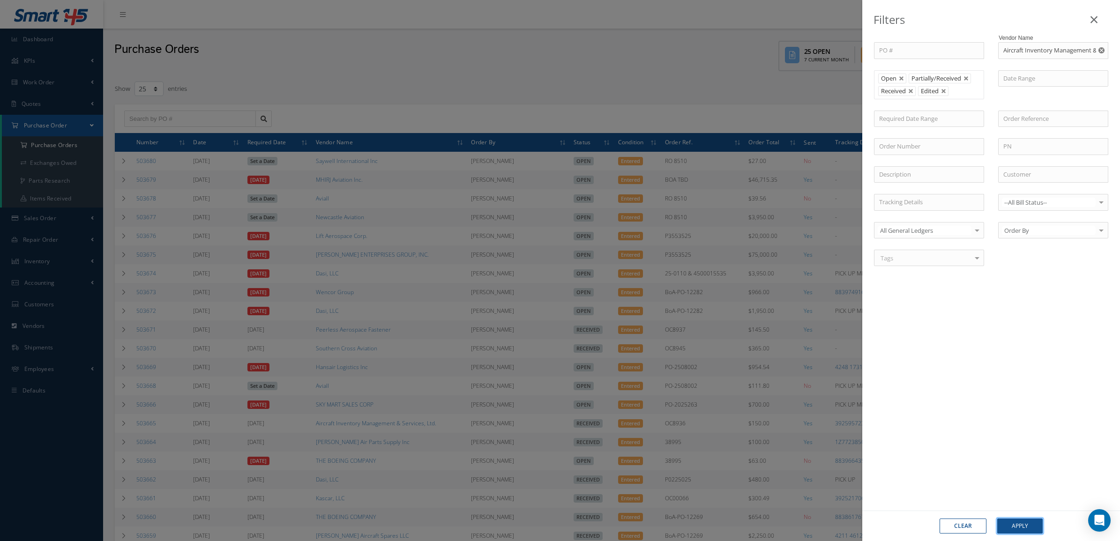
click at [1036, 526] on button "Apply" at bounding box center [1020, 526] width 45 height 15
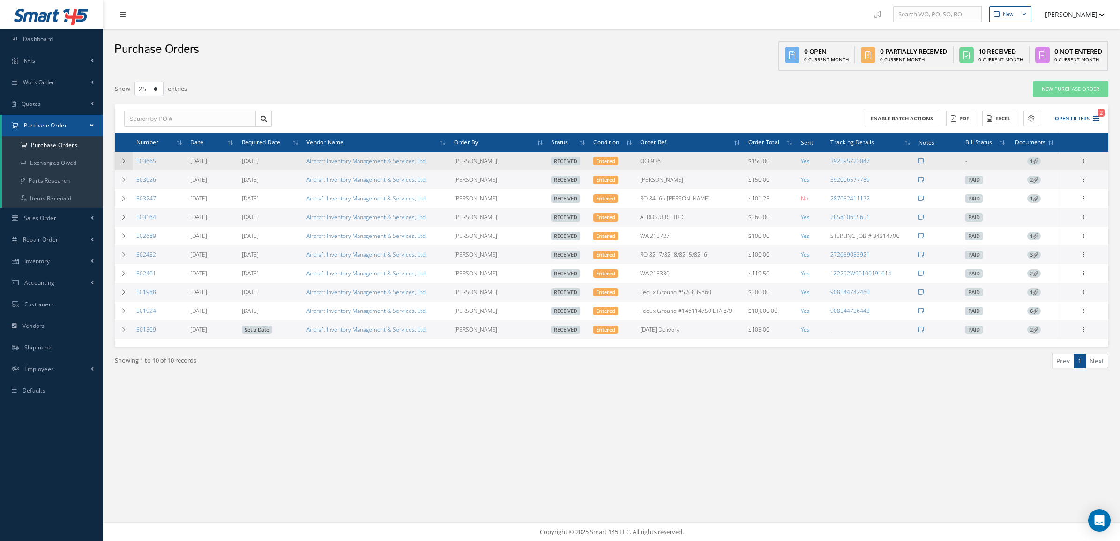
click at [120, 165] on td at bounding box center [124, 161] width 18 height 19
